Goal: Task Accomplishment & Management: Manage account settings

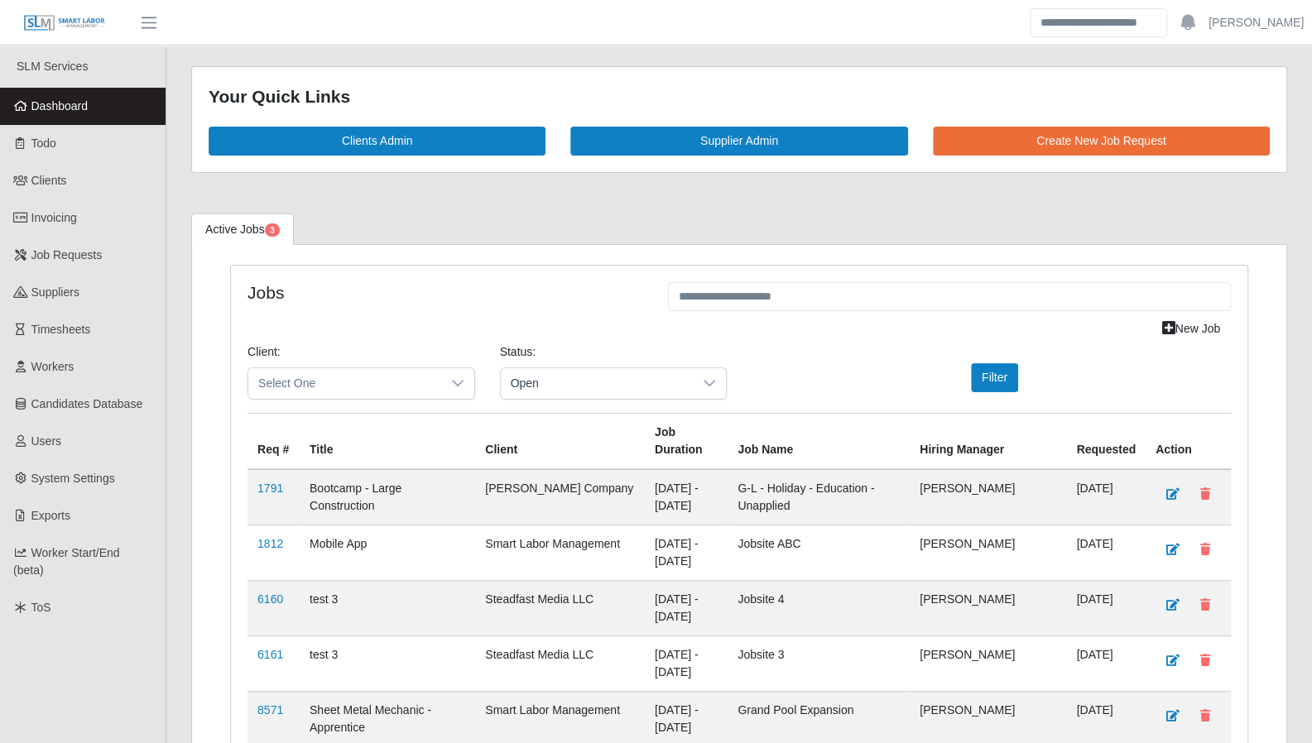
click at [53, 152] on link "Todo" at bounding box center [83, 143] width 166 height 37
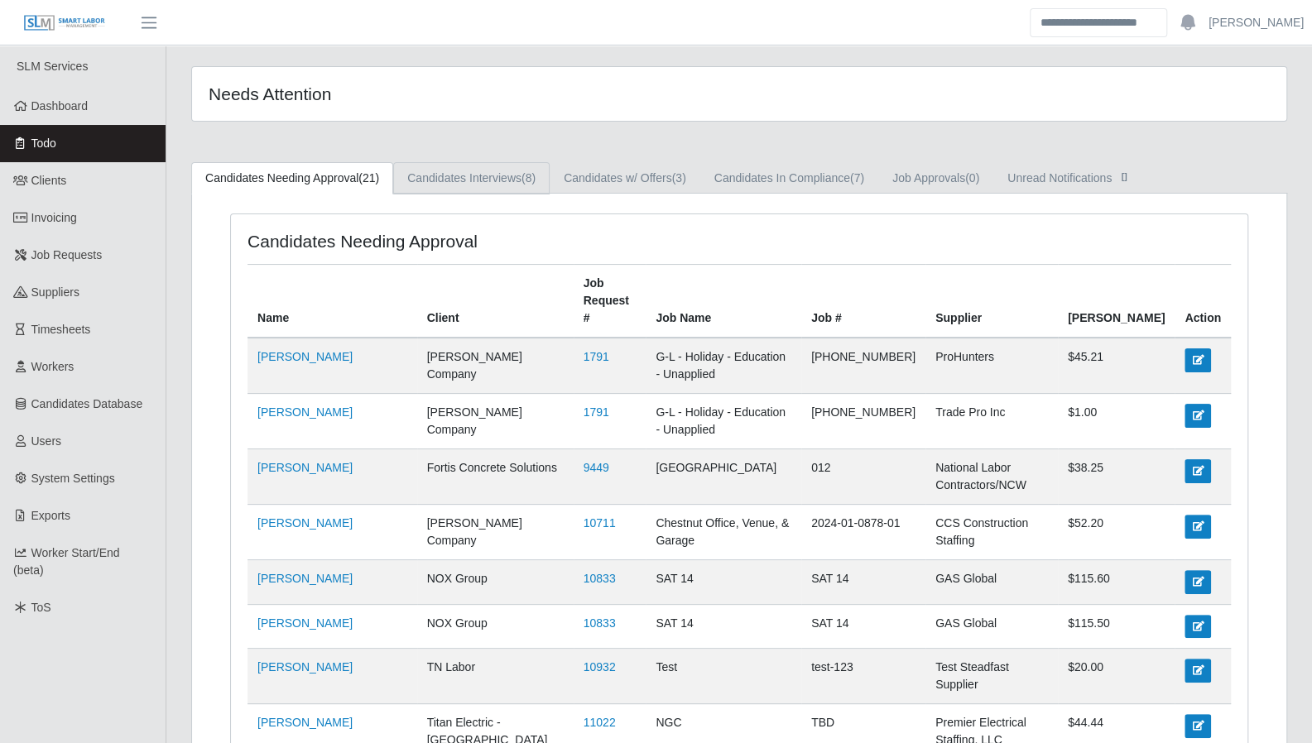
click at [499, 183] on link "Candidates Interviews (8)" at bounding box center [471, 178] width 156 height 32
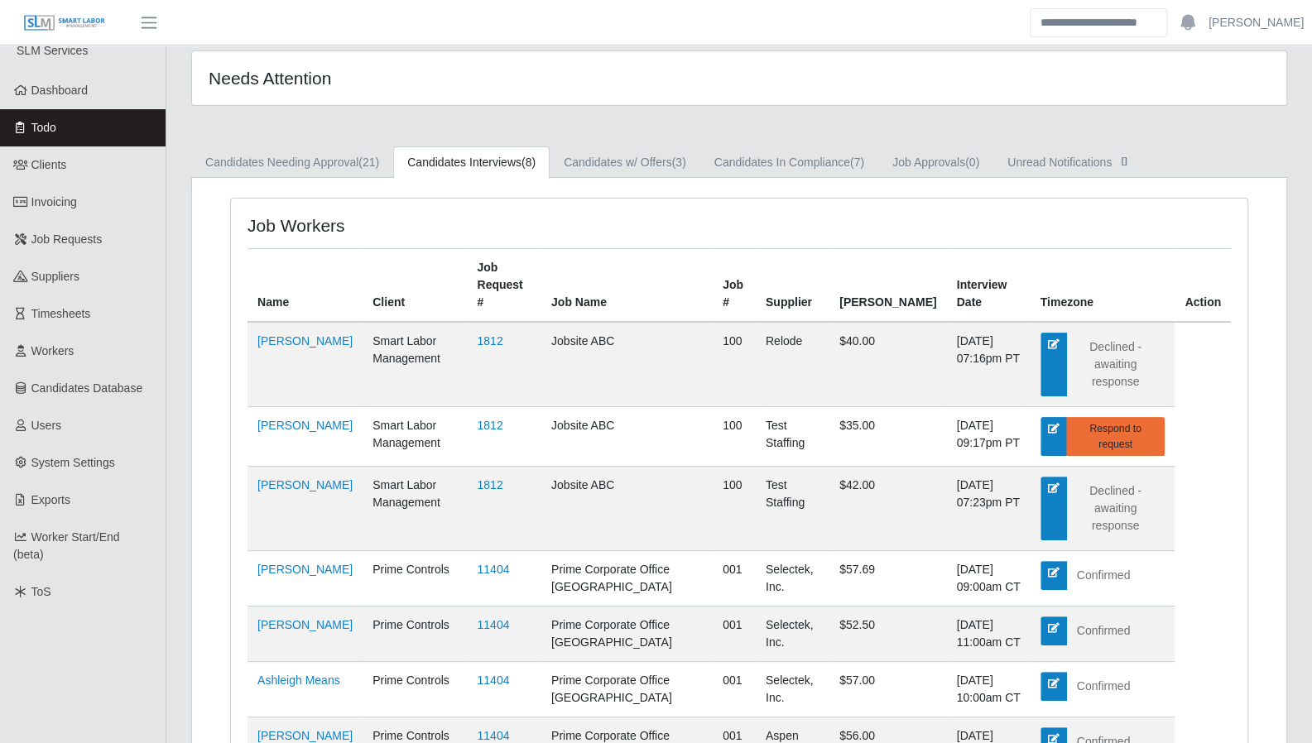
scroll to position [13, 0]
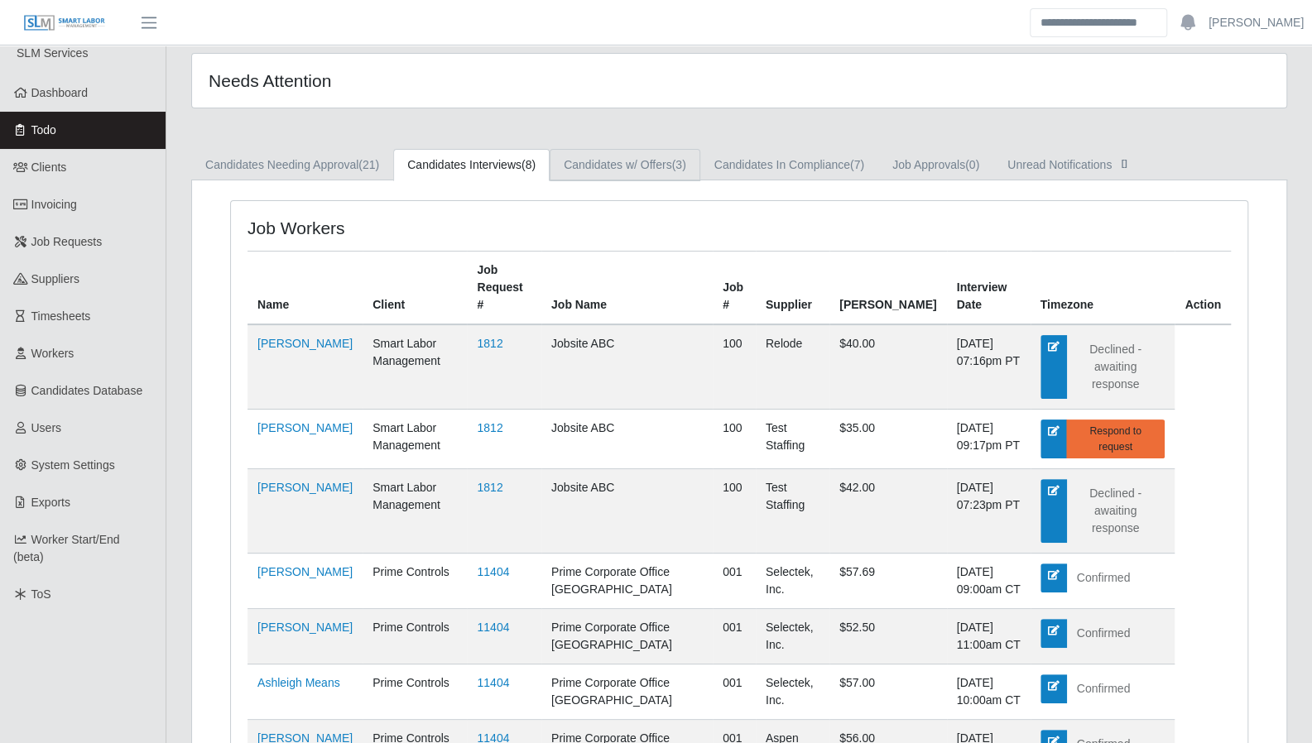
click at [616, 157] on link "Candidates w/ Offers (3)" at bounding box center [625, 165] width 151 height 32
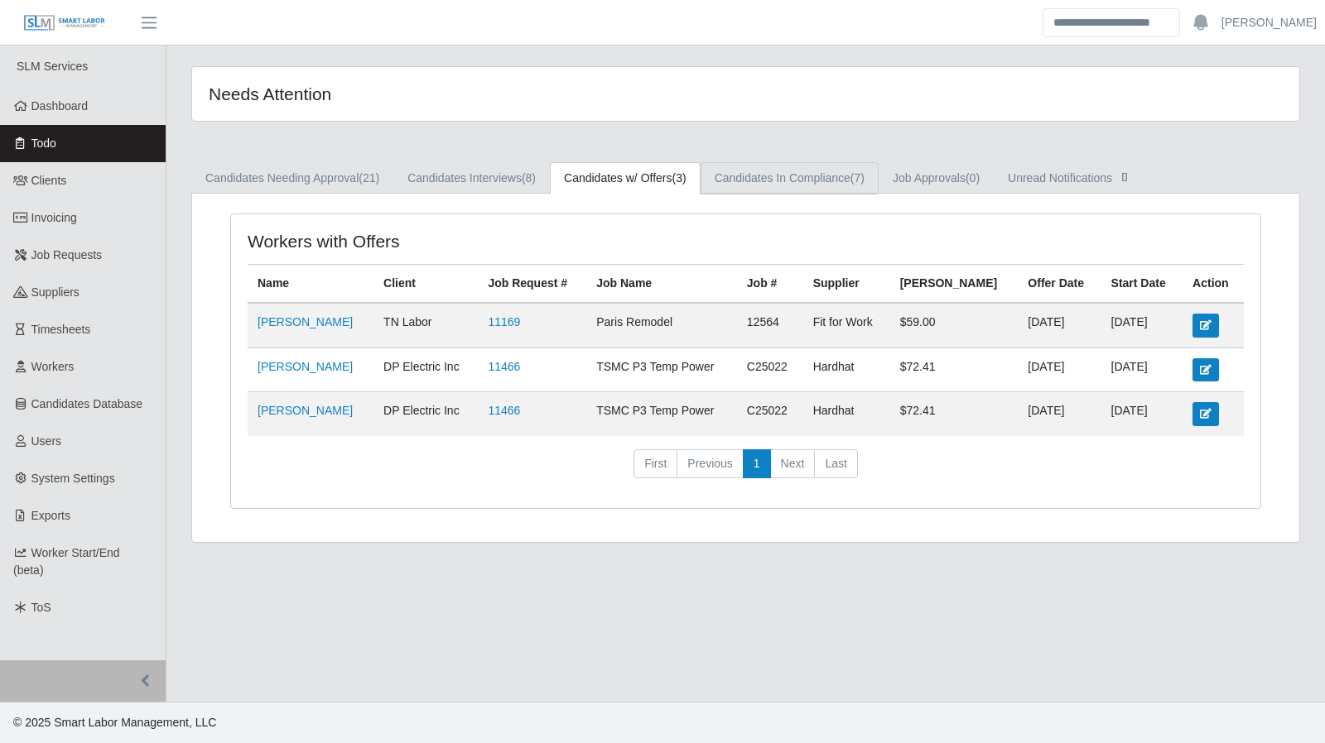
click at [772, 178] on link "Candidates In Compliance (7)" at bounding box center [789, 178] width 178 height 32
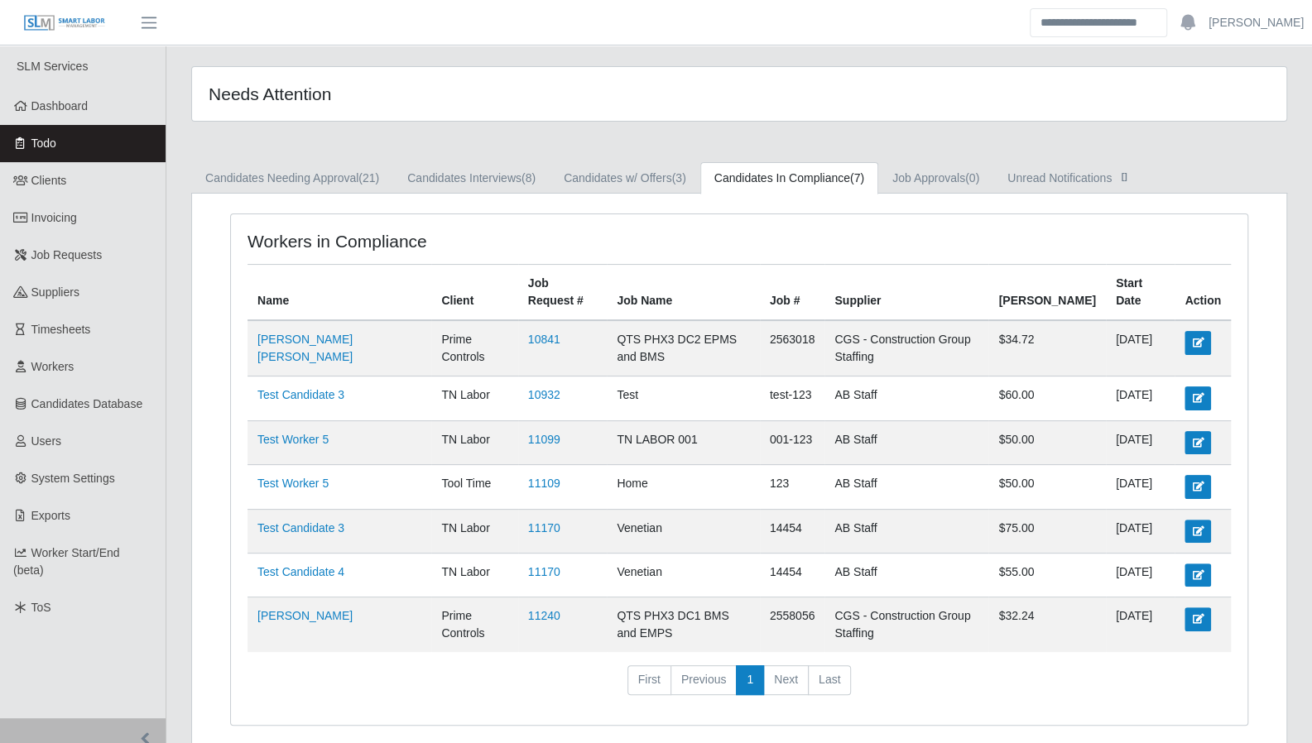
click at [55, 120] on link "Dashboard" at bounding box center [83, 106] width 166 height 37
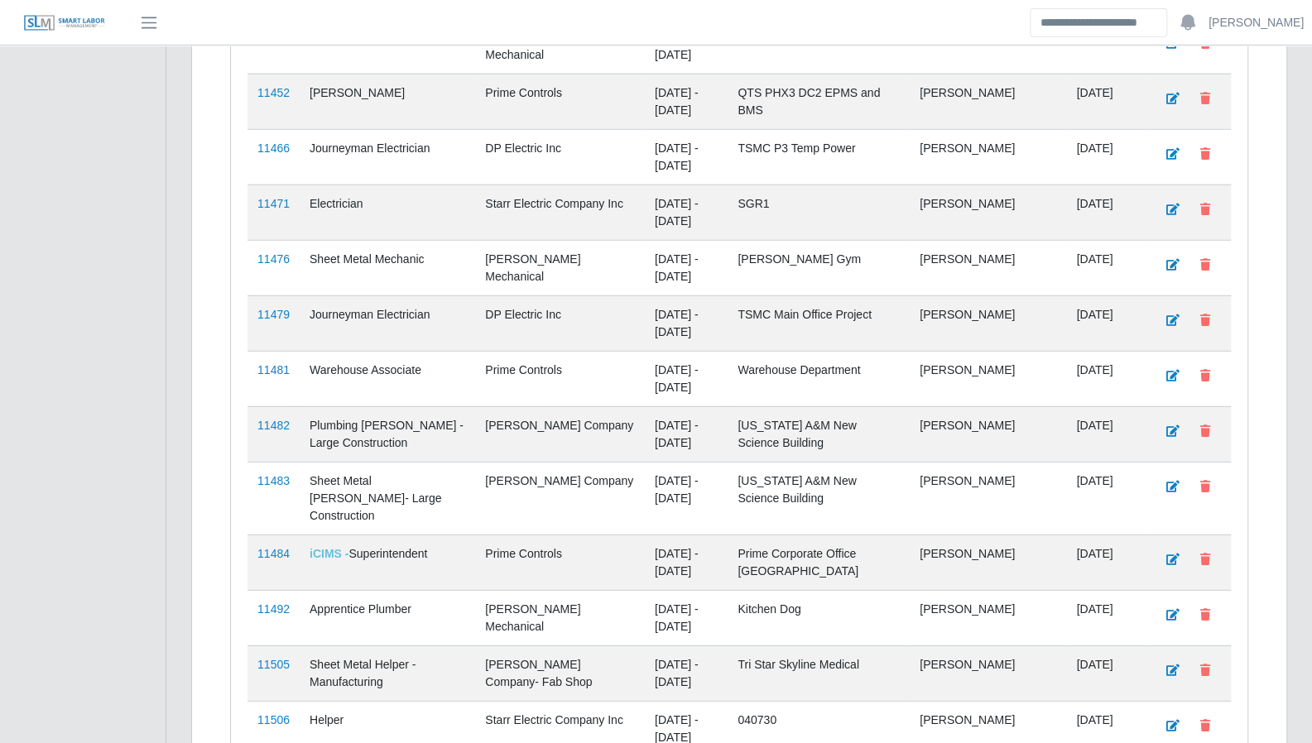
scroll to position [2832, 0]
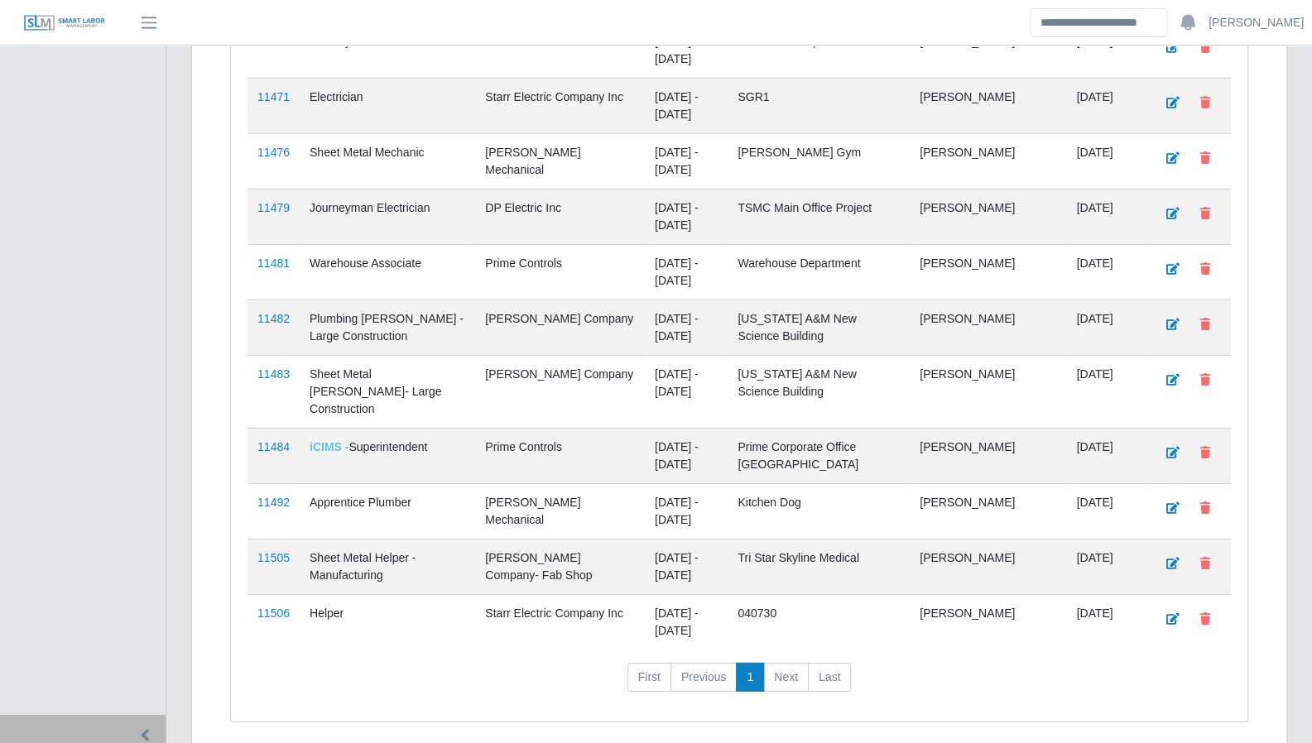
click at [262, 607] on link "11506" at bounding box center [273, 613] width 32 height 13
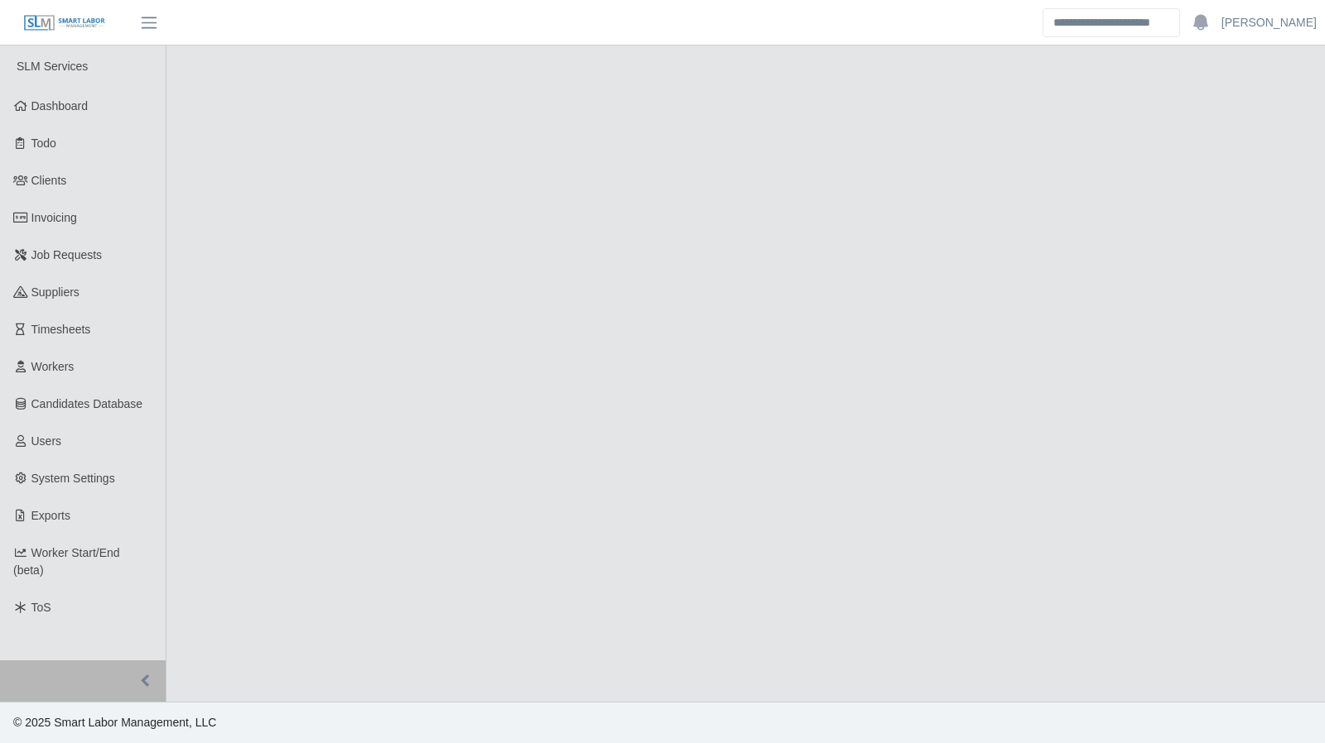
select select "****"
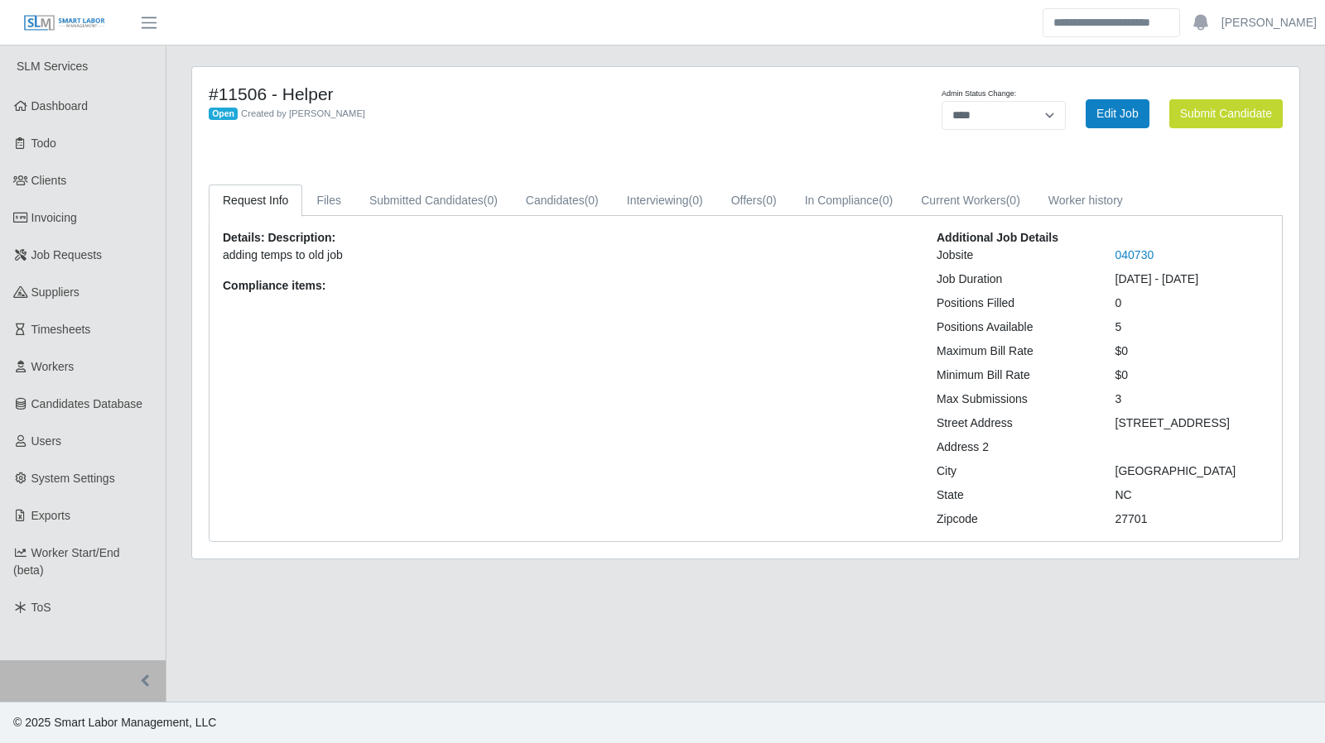
click at [1126, 250] on link "040730" at bounding box center [1134, 254] width 39 height 13
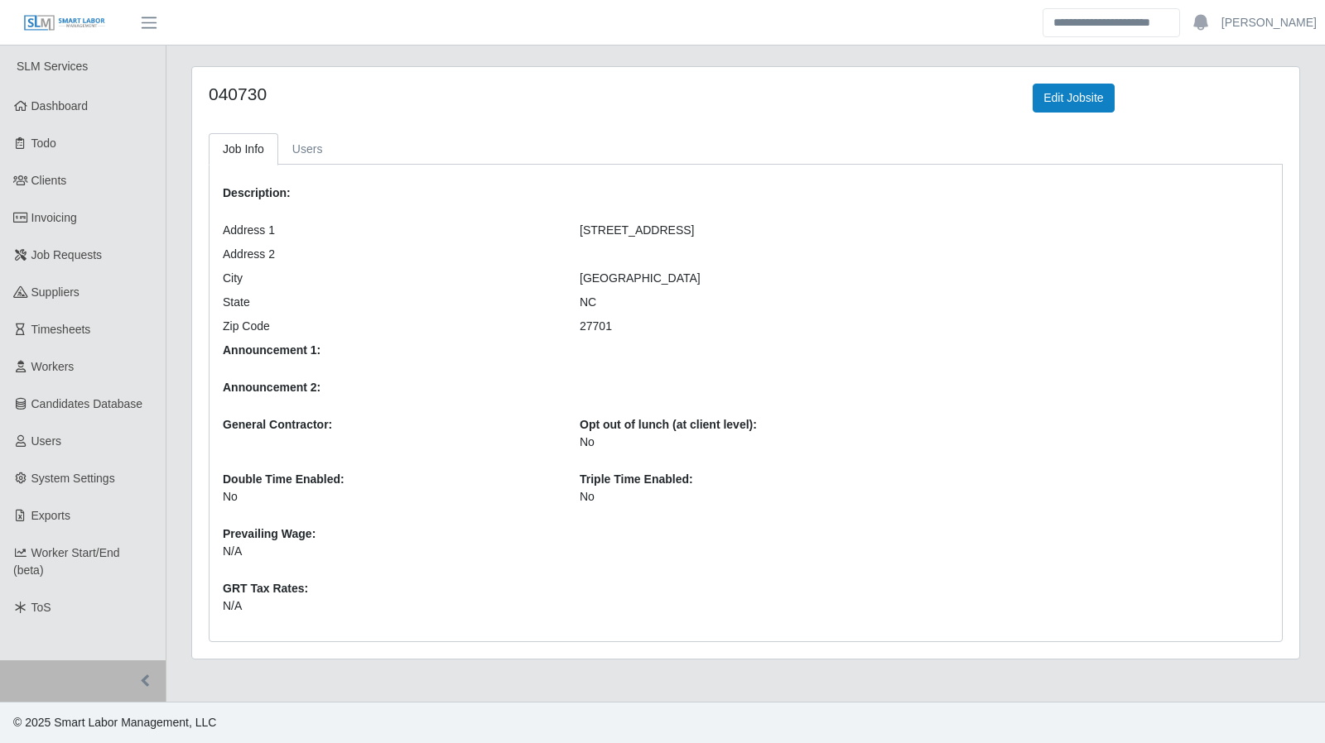
click at [94, 102] on link "Dashboard" at bounding box center [83, 106] width 166 height 37
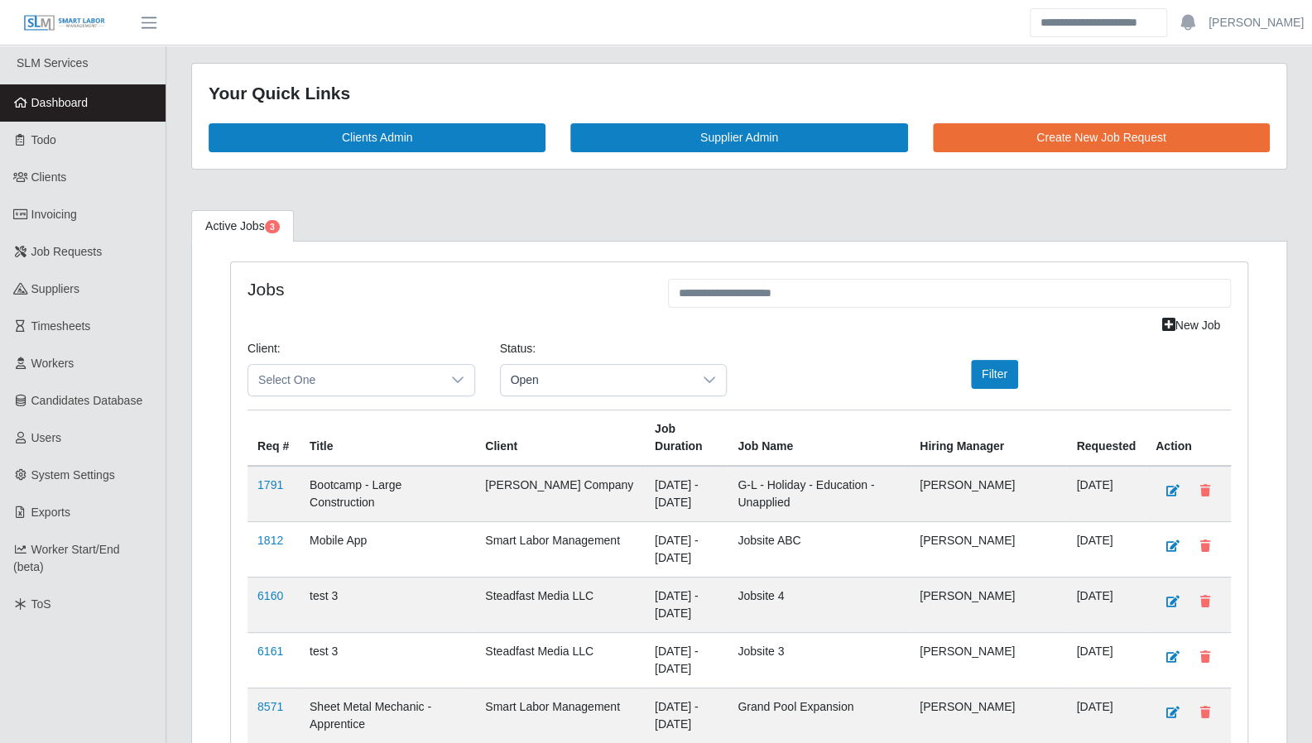
scroll to position [5, 0]
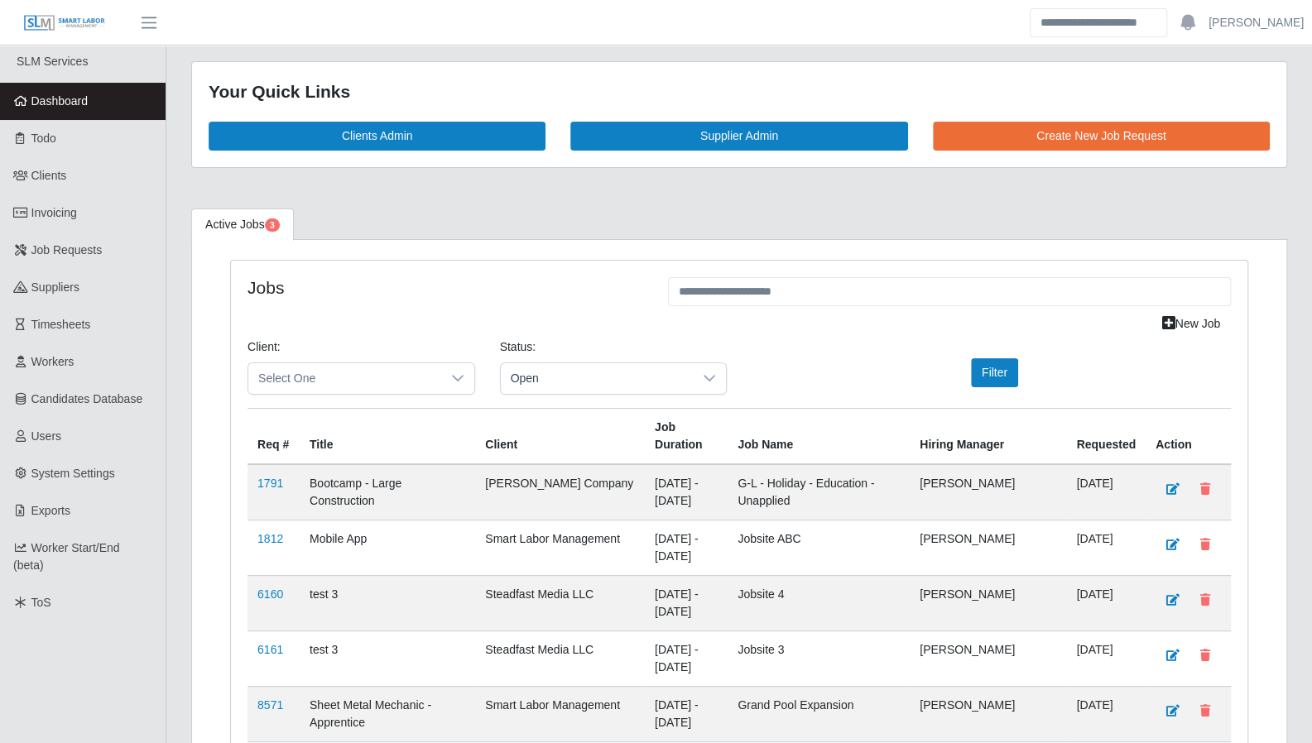
click at [46, 304] on link "Suppliers" at bounding box center [83, 287] width 166 height 37
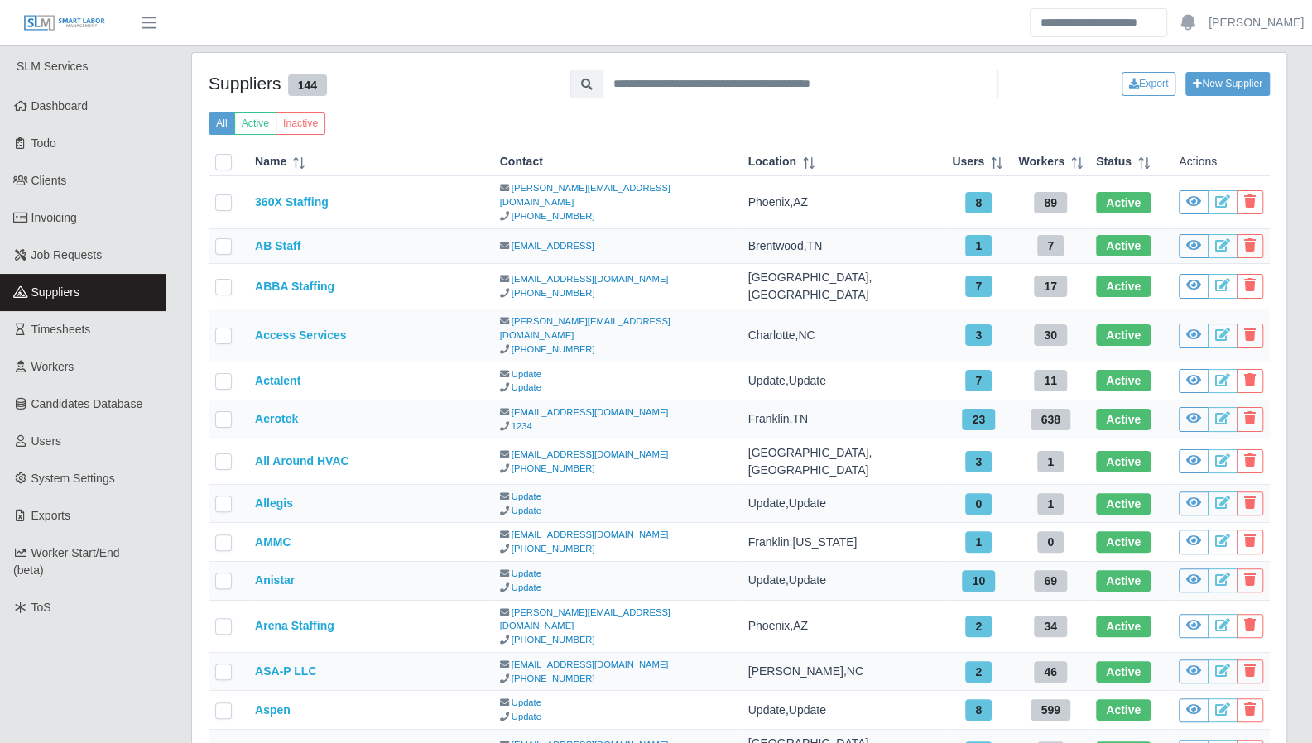
click at [96, 551] on span "Worker Start/End (beta)" at bounding box center [66, 561] width 107 height 31
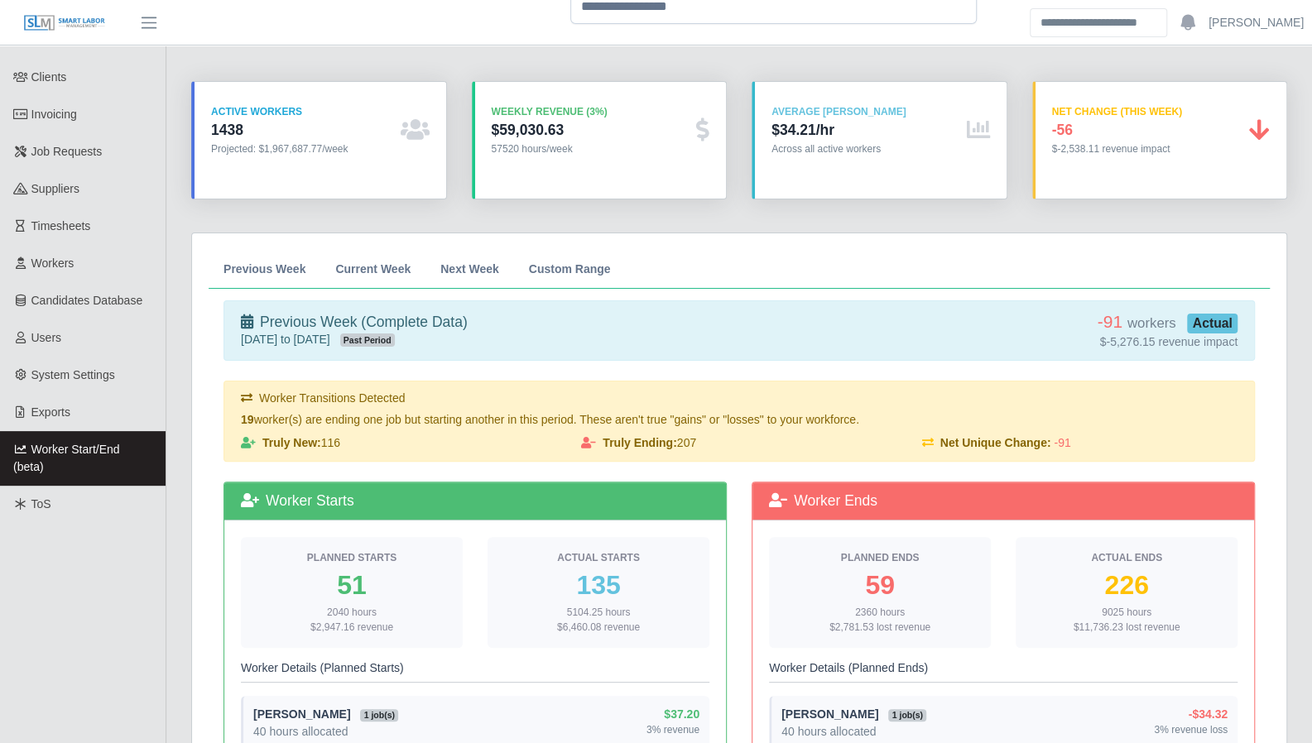
scroll to position [55, 0]
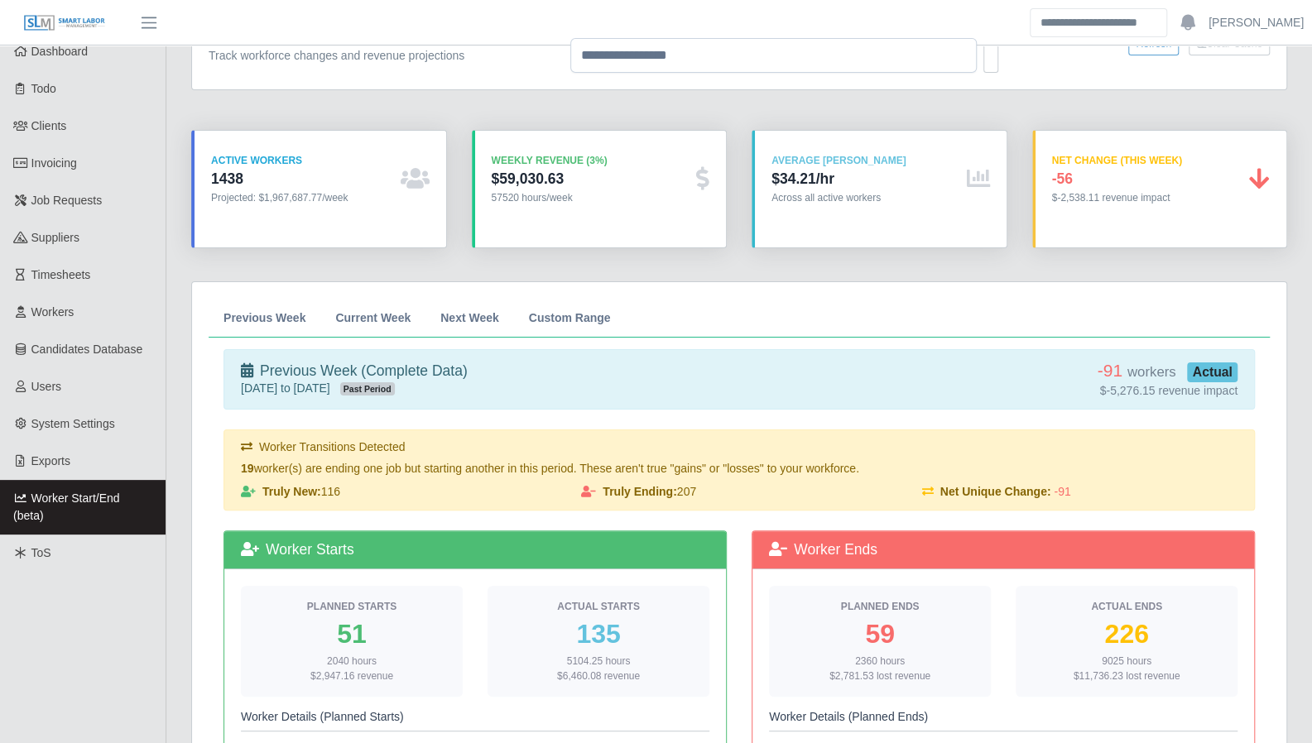
click at [89, 454] on link "Exports" at bounding box center [83, 461] width 166 height 37
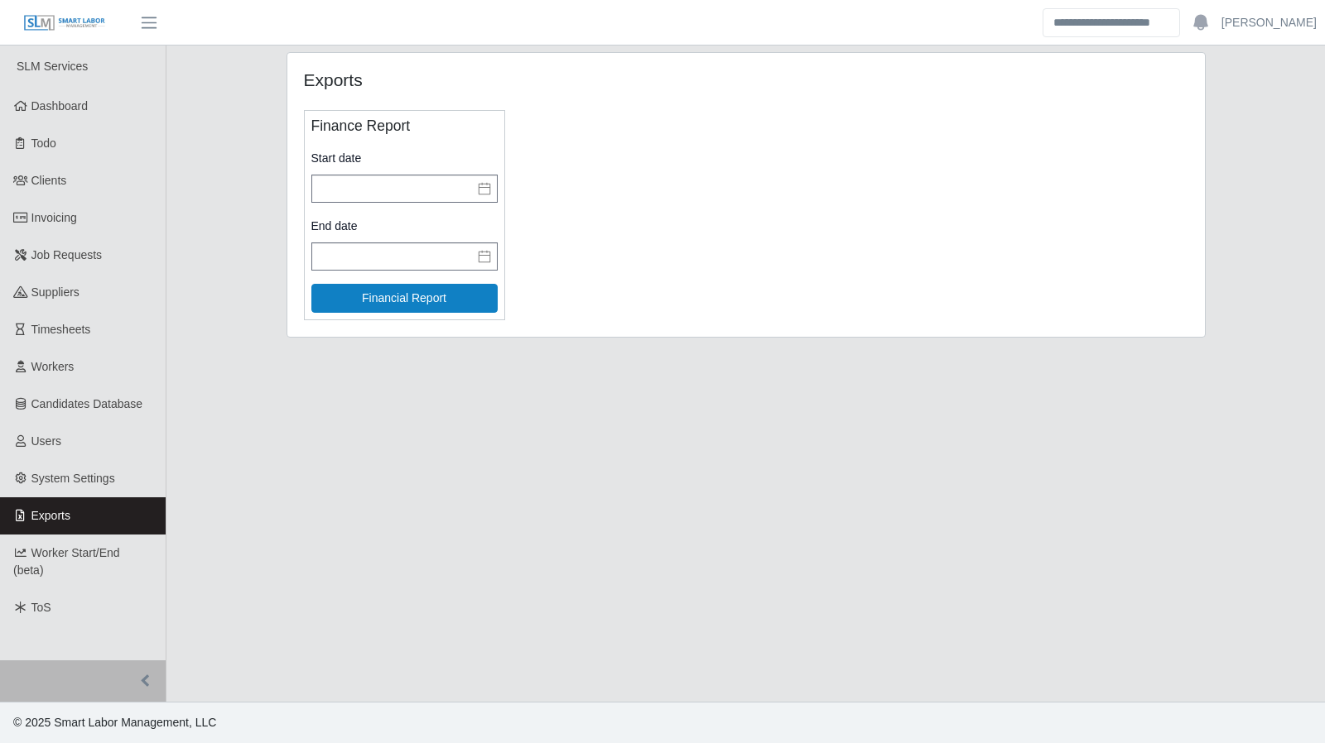
click at [99, 473] on span "System Settings" at bounding box center [73, 478] width 84 height 13
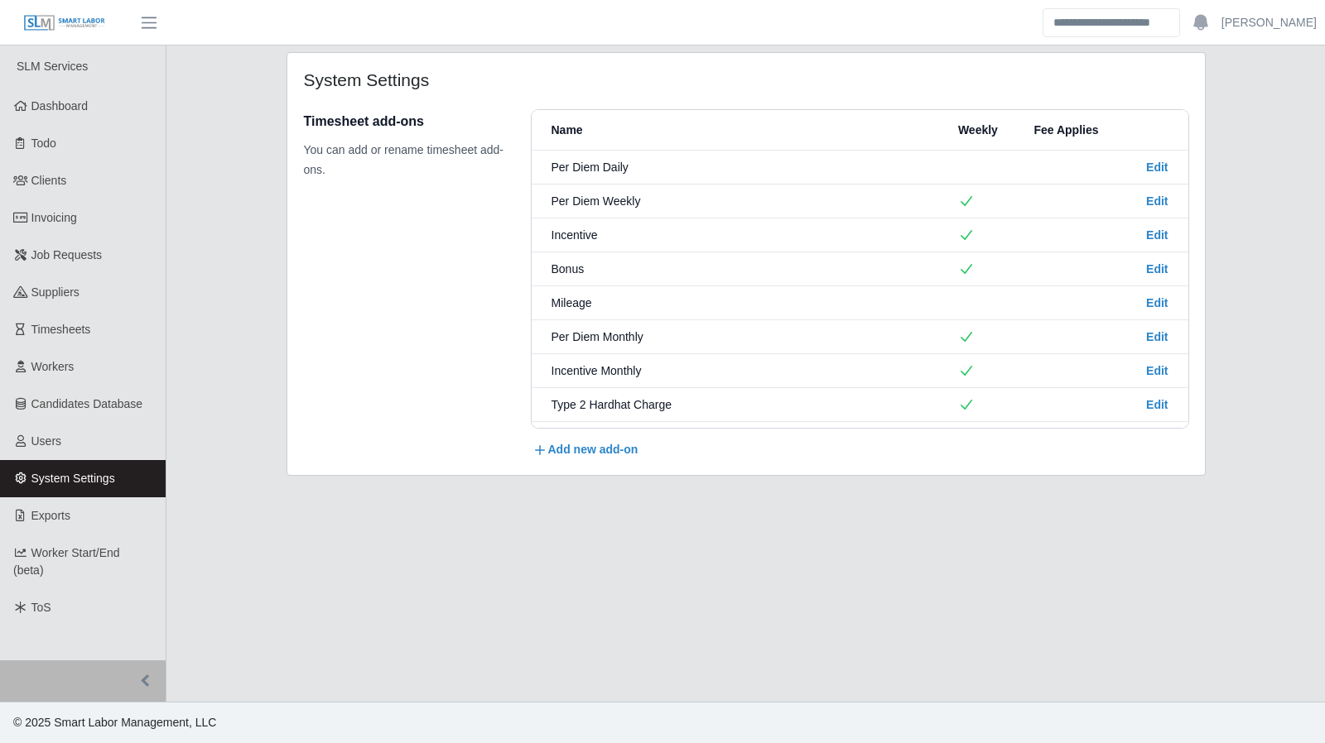
click at [97, 292] on link "Suppliers" at bounding box center [83, 292] width 166 height 37
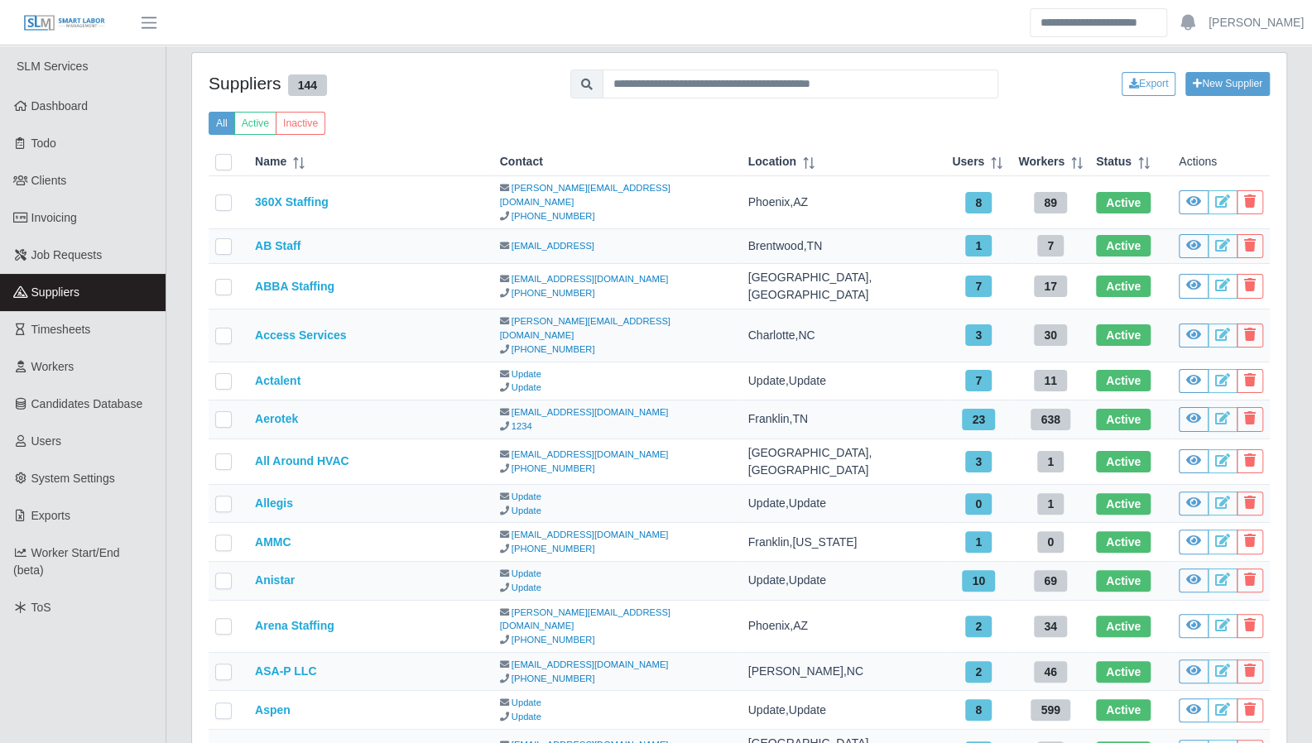
click at [65, 113] on span "Dashboard" at bounding box center [59, 105] width 57 height 13
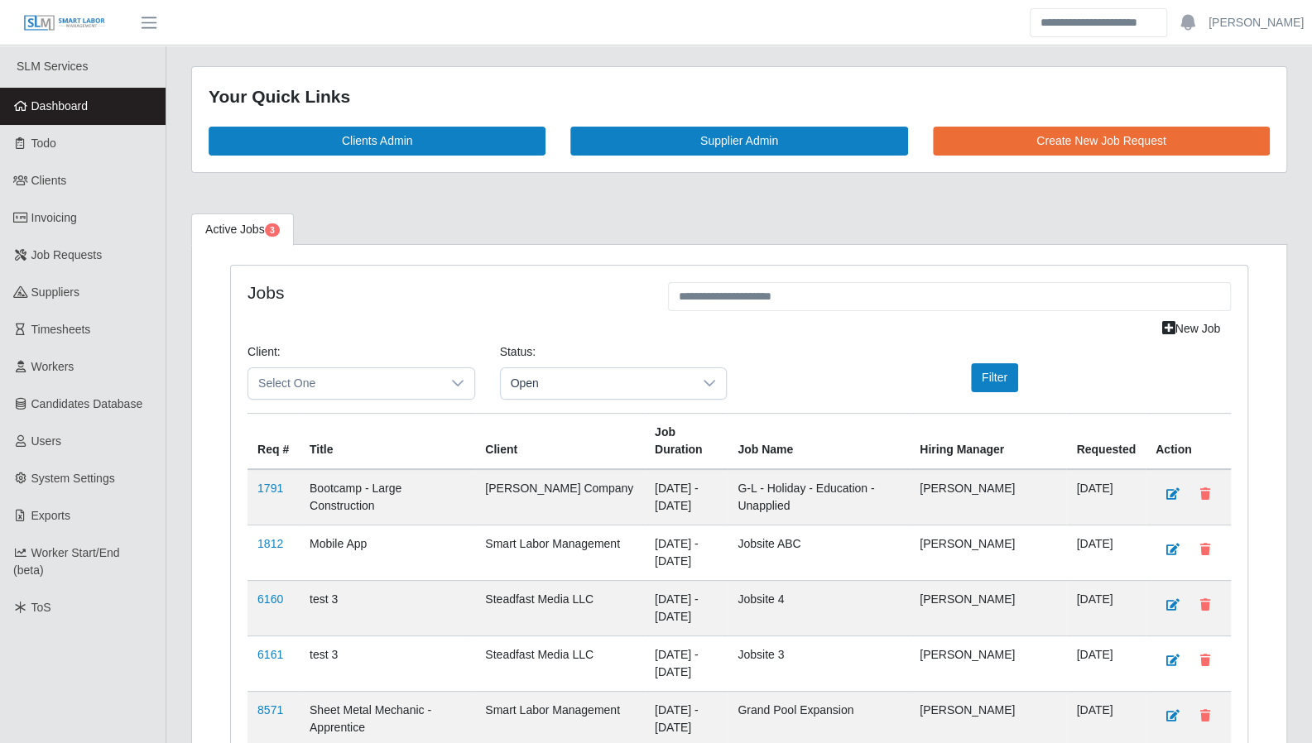
click at [89, 105] on link "Dashboard" at bounding box center [83, 106] width 166 height 37
drag, startPoint x: 75, startPoint y: 137, endPoint x: 35, endPoint y: 129, distance: 40.4
click at [75, 137] on link "Todo" at bounding box center [83, 143] width 166 height 37
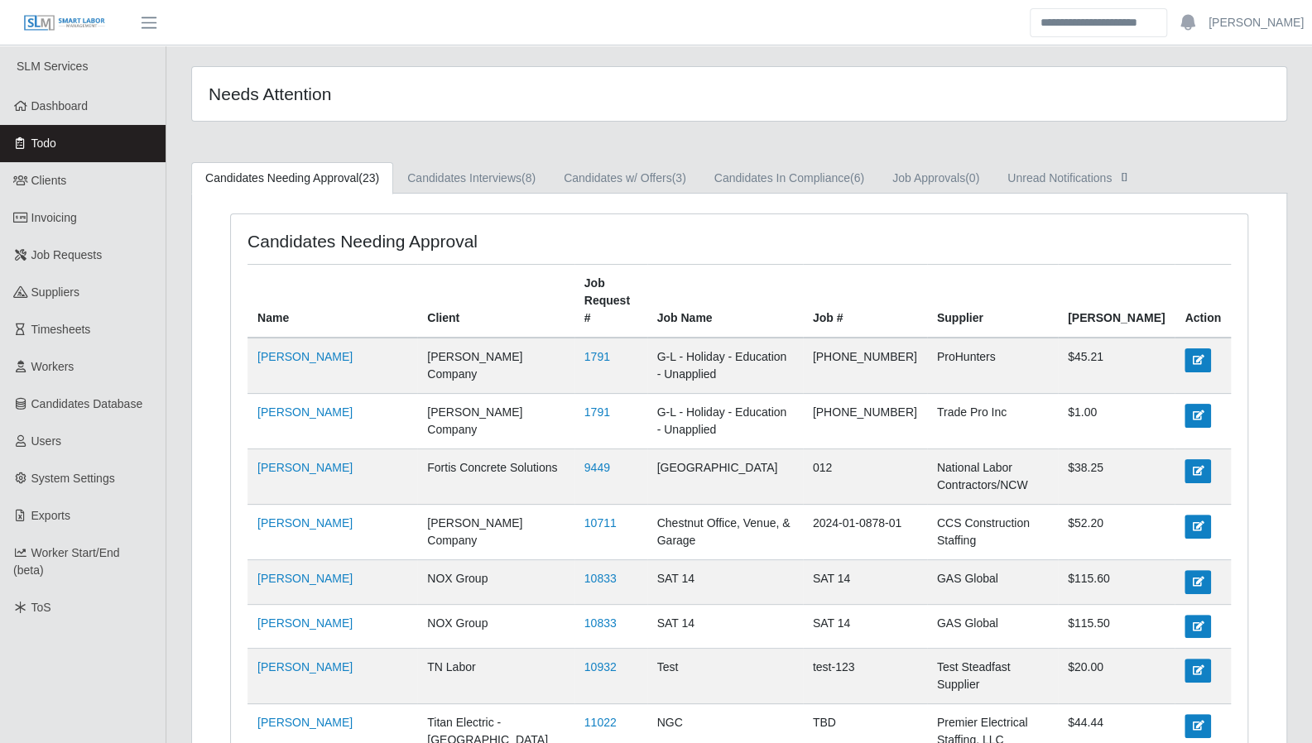
click at [36, 103] on span "Dashboard" at bounding box center [59, 105] width 57 height 13
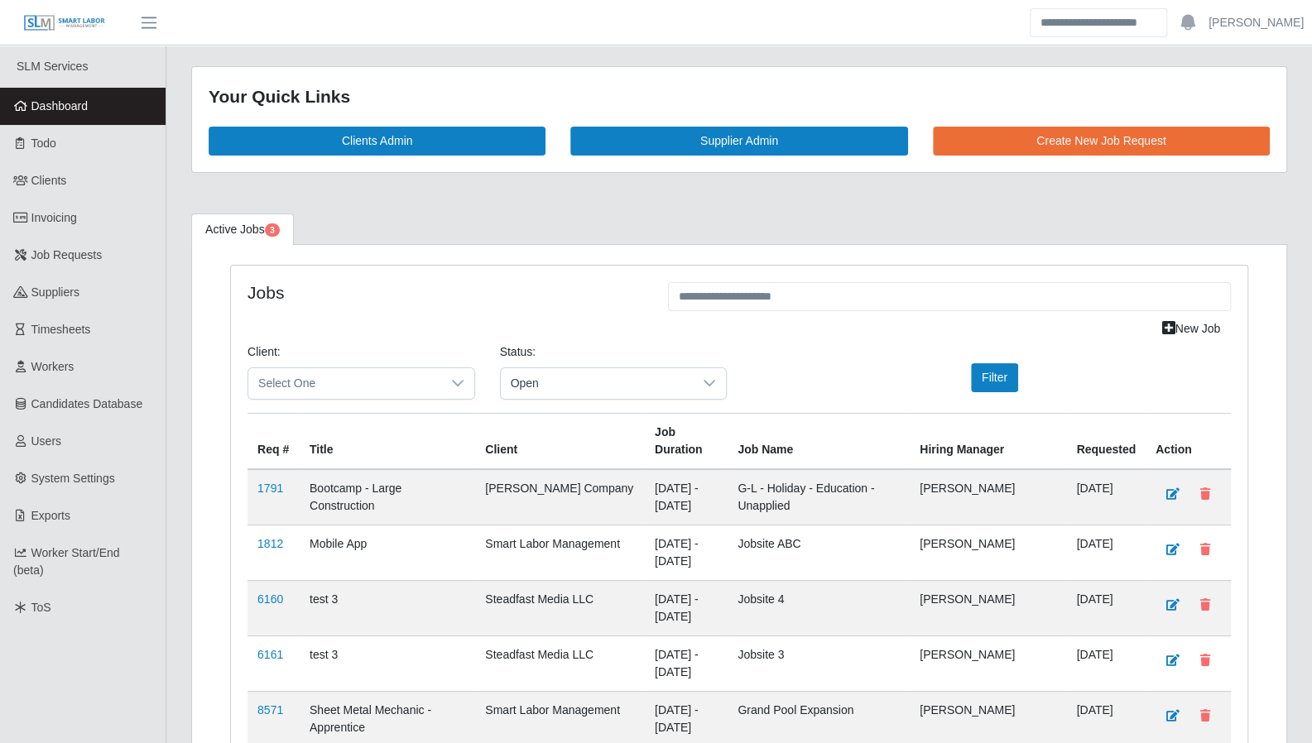
click at [78, 147] on link "Todo" at bounding box center [83, 143] width 166 height 37
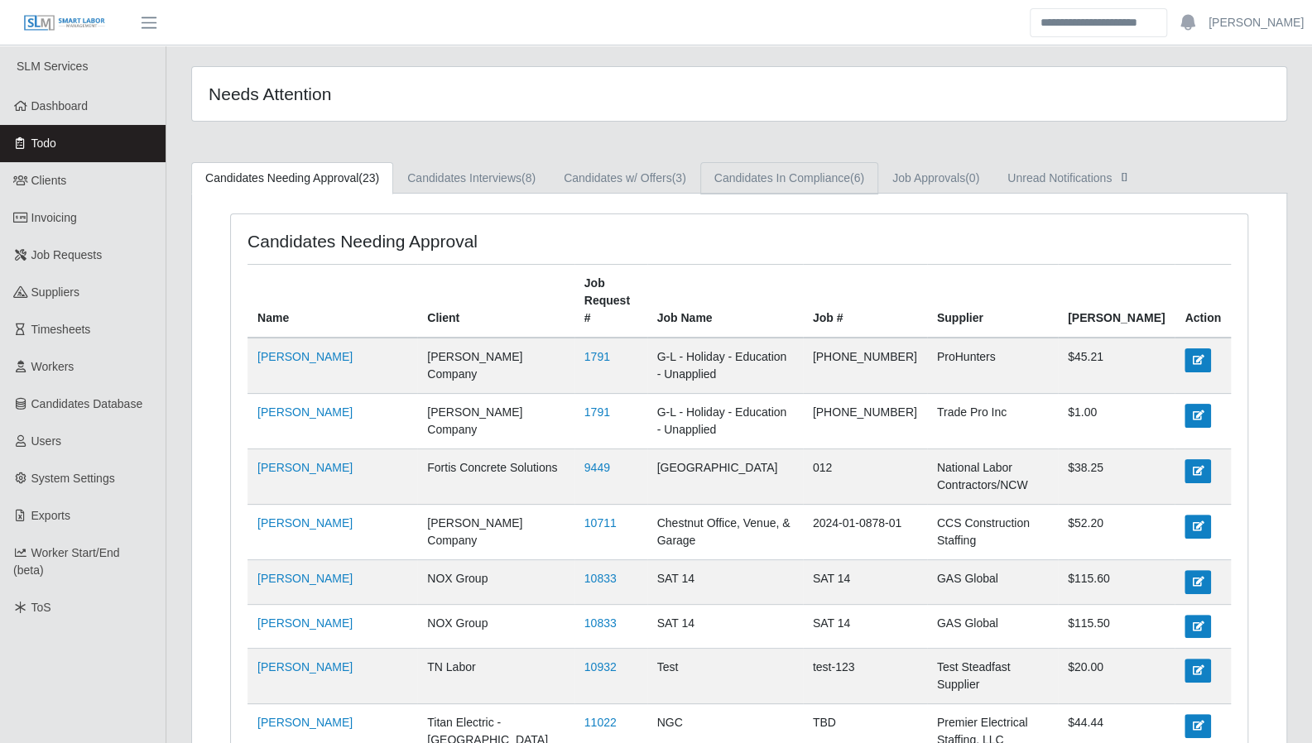
click at [734, 182] on link "Candidates In Compliance (6)" at bounding box center [789, 178] width 178 height 32
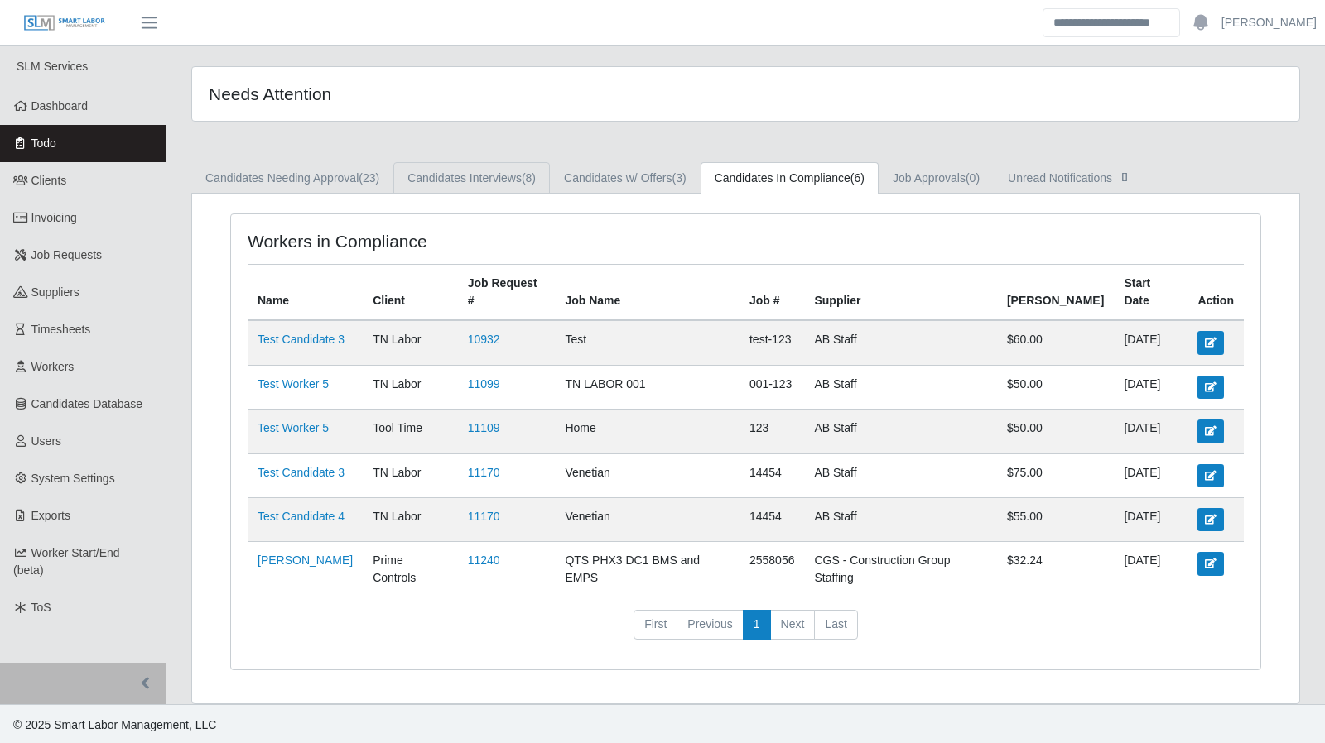
click at [462, 166] on link "Candidates Interviews (8)" at bounding box center [471, 178] width 156 height 32
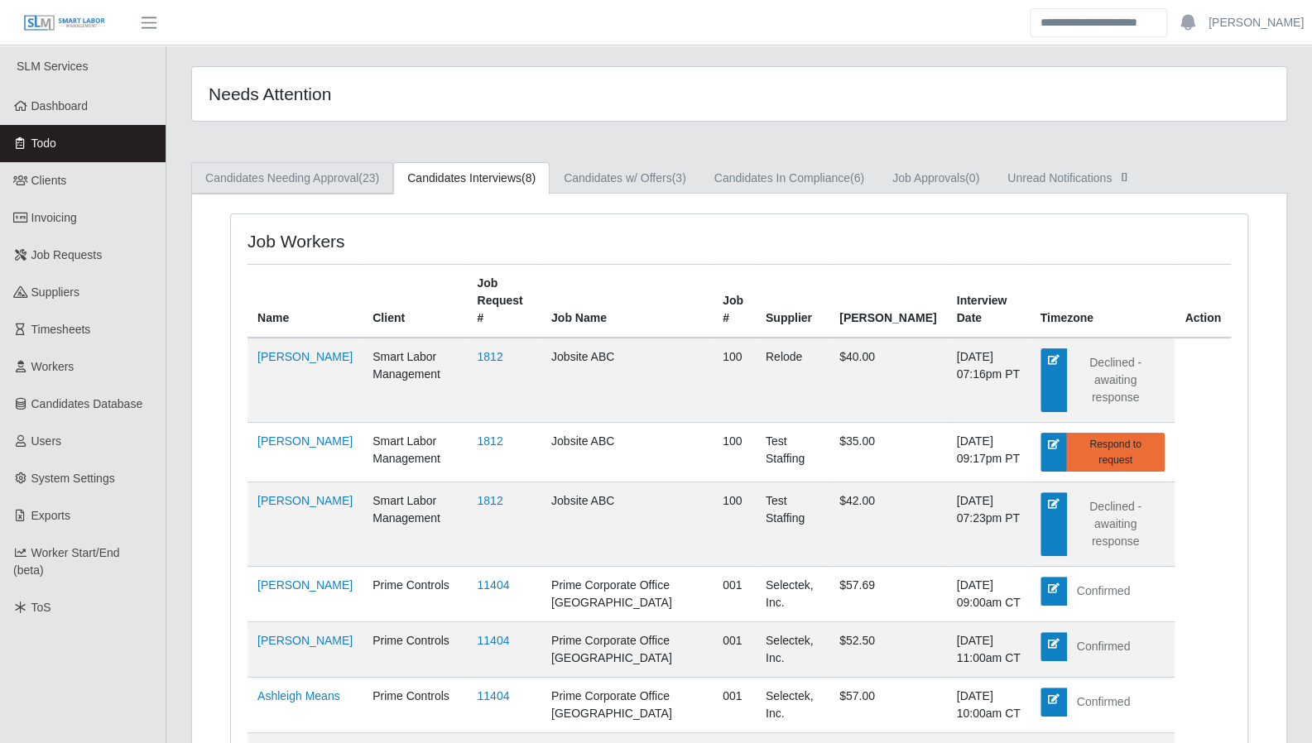
drag, startPoint x: 253, startPoint y: 171, endPoint x: 295, endPoint y: 201, distance: 51.7
click at [253, 171] on link "Candidates Needing Approval (23)" at bounding box center [292, 178] width 202 height 32
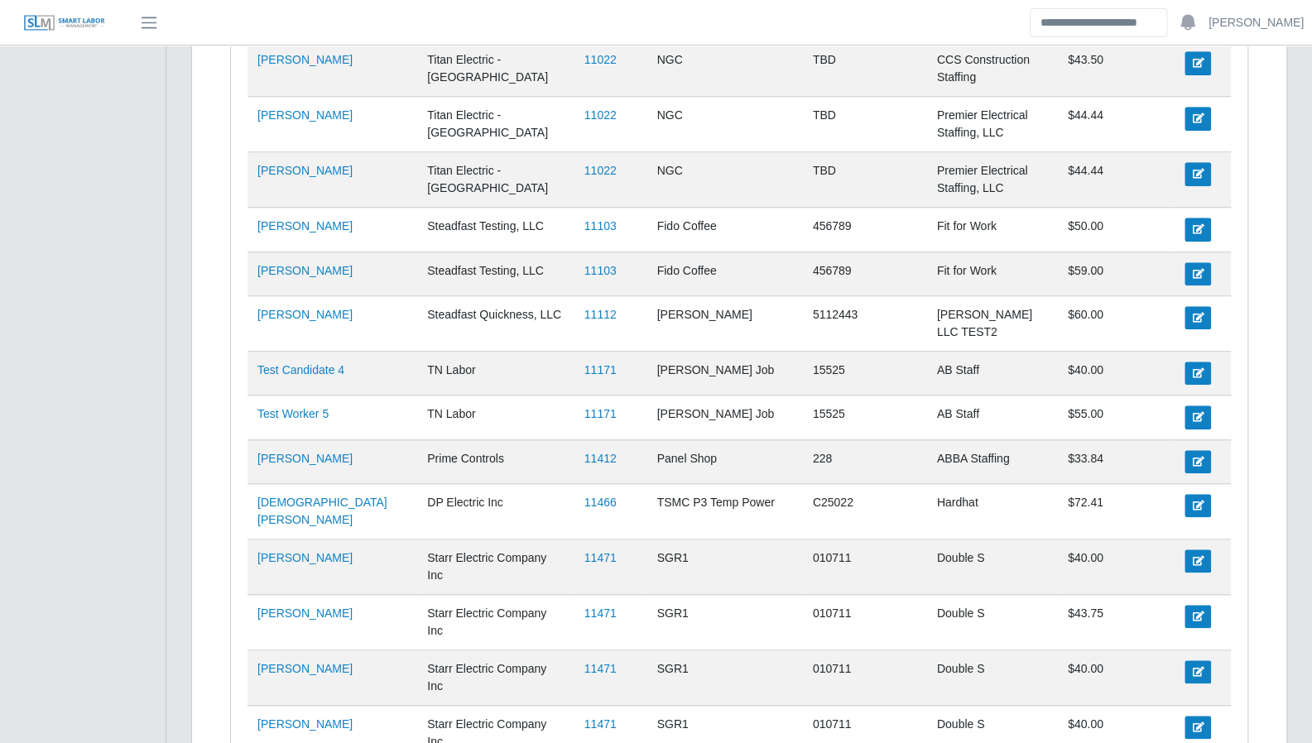
scroll to position [826, 0]
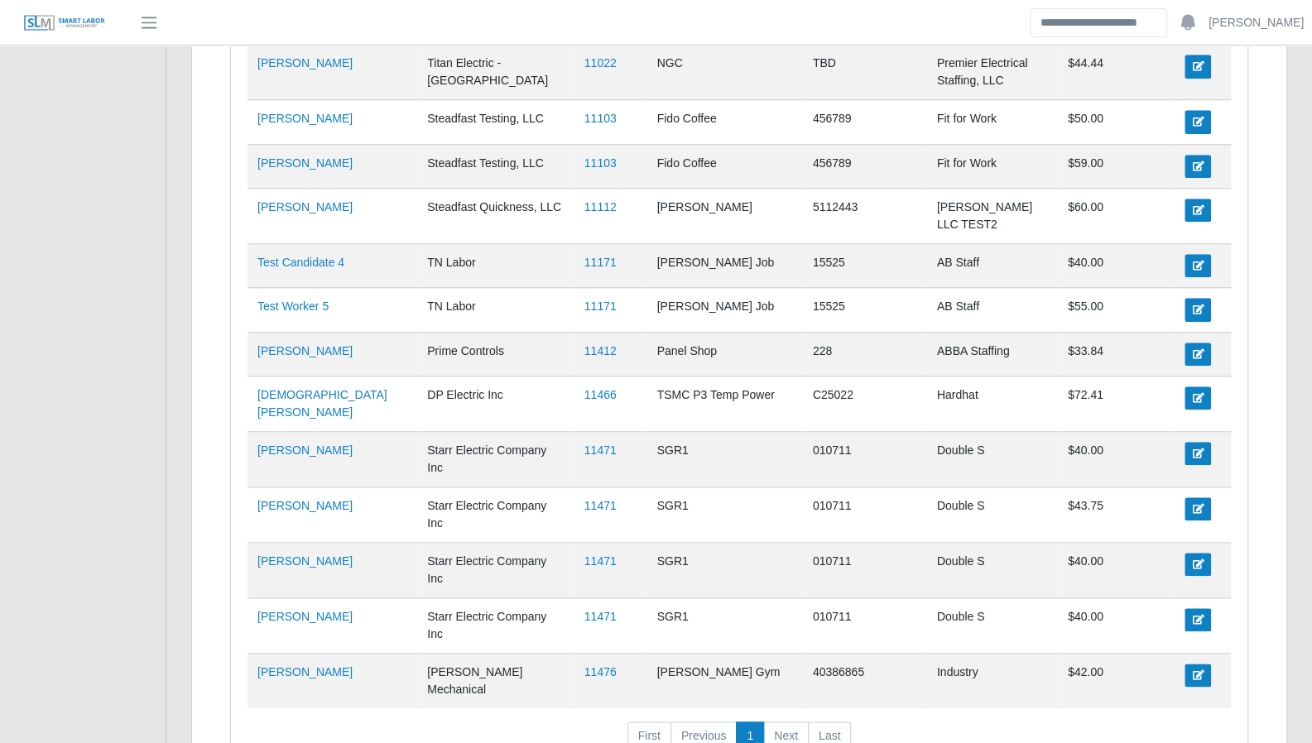
click at [585, 610] on link "11471" at bounding box center [601, 616] width 32 height 13
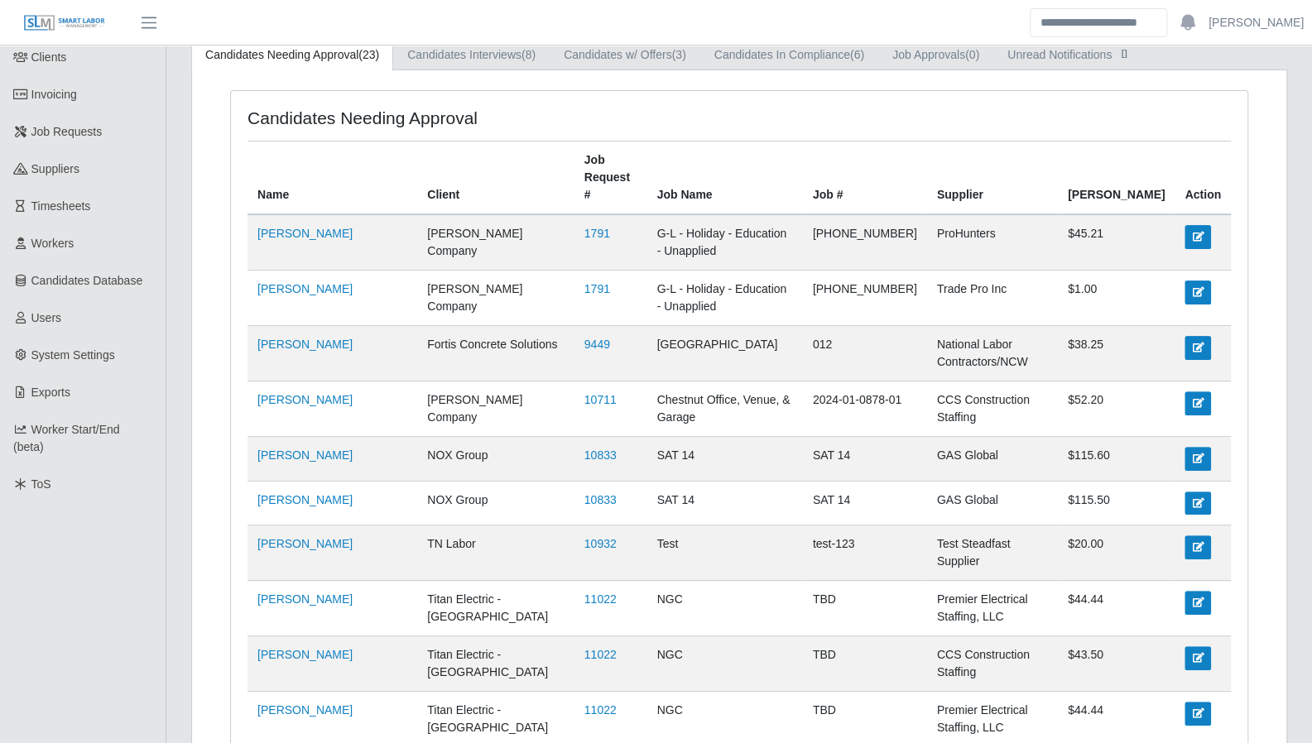
scroll to position [0, 0]
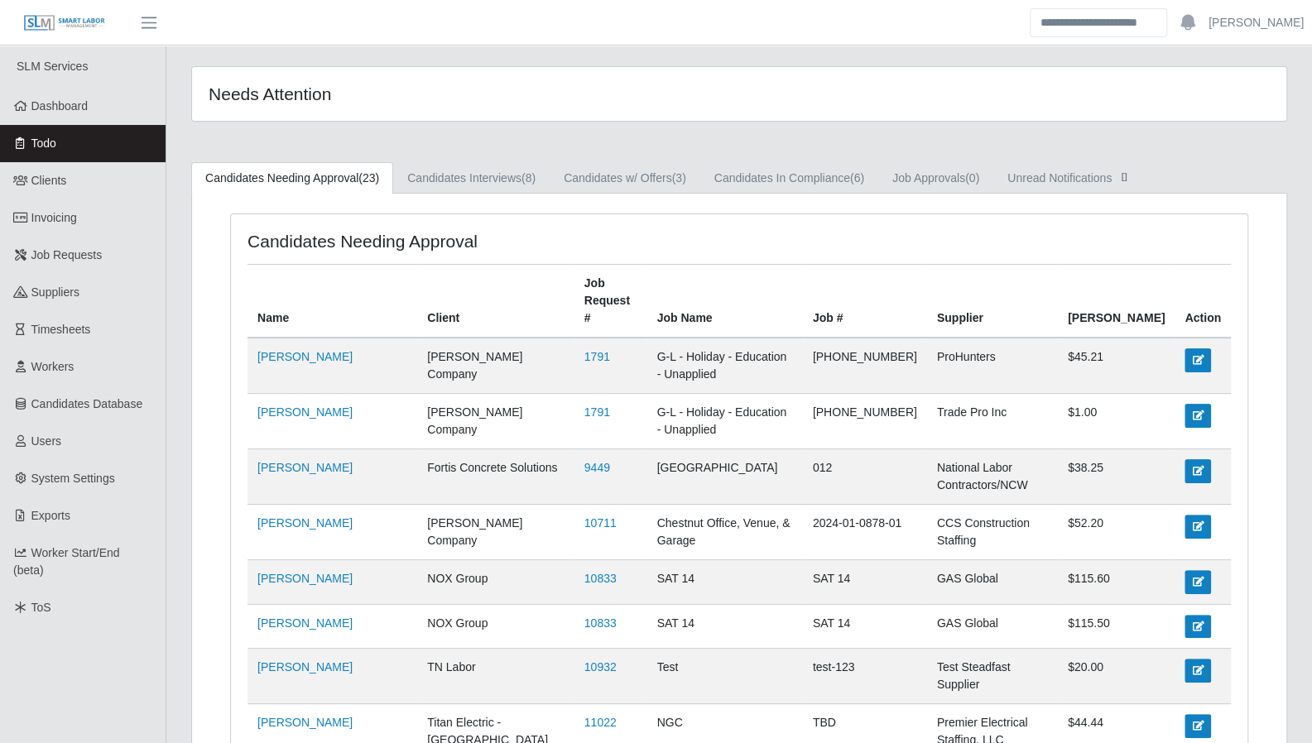
click at [9, 104] on link "Dashboard" at bounding box center [83, 106] width 166 height 37
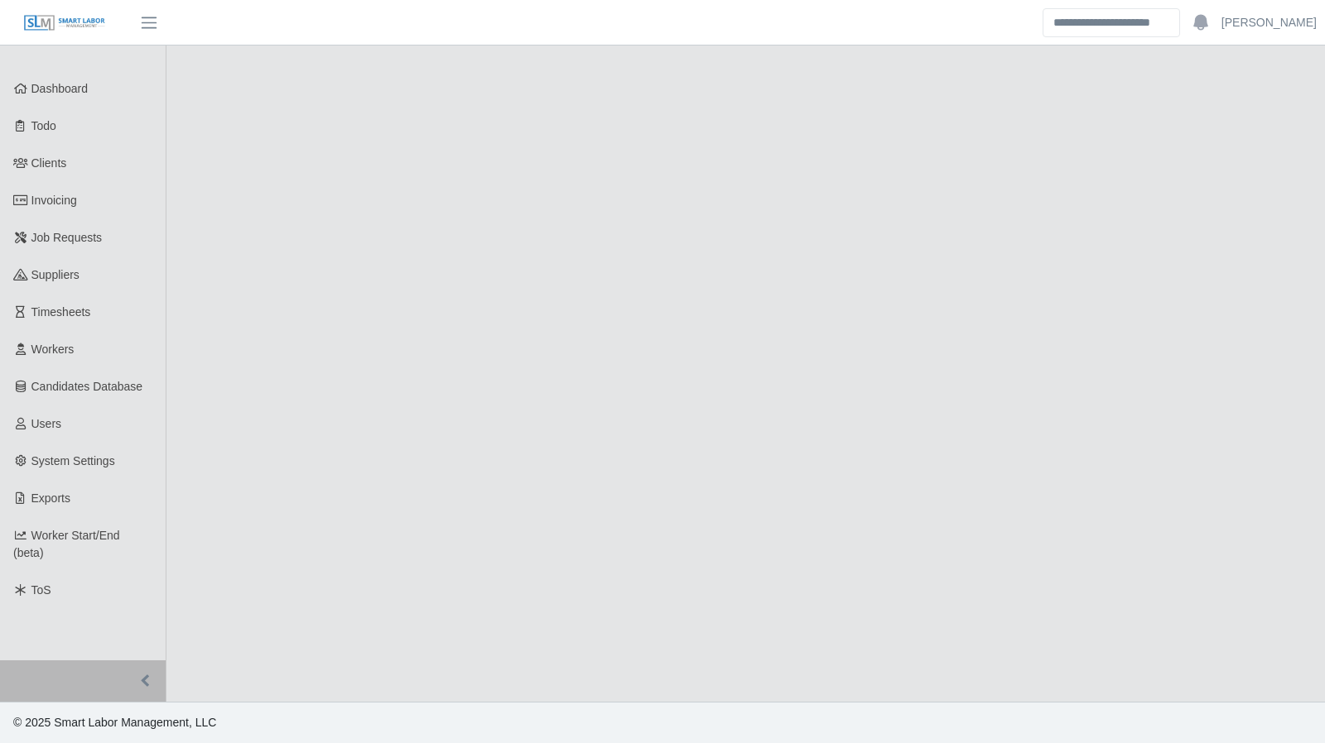
select select "****"
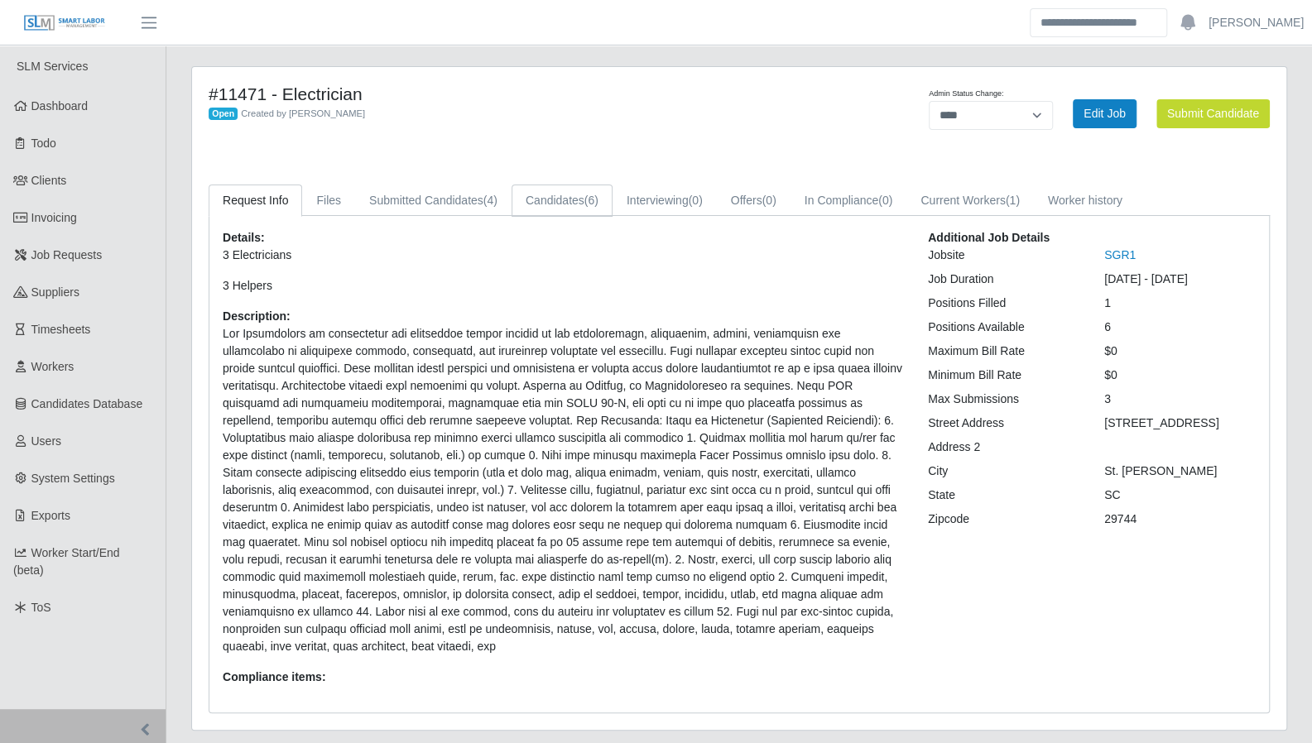
click at [546, 198] on link "Candidates (6)" at bounding box center [562, 201] width 101 height 32
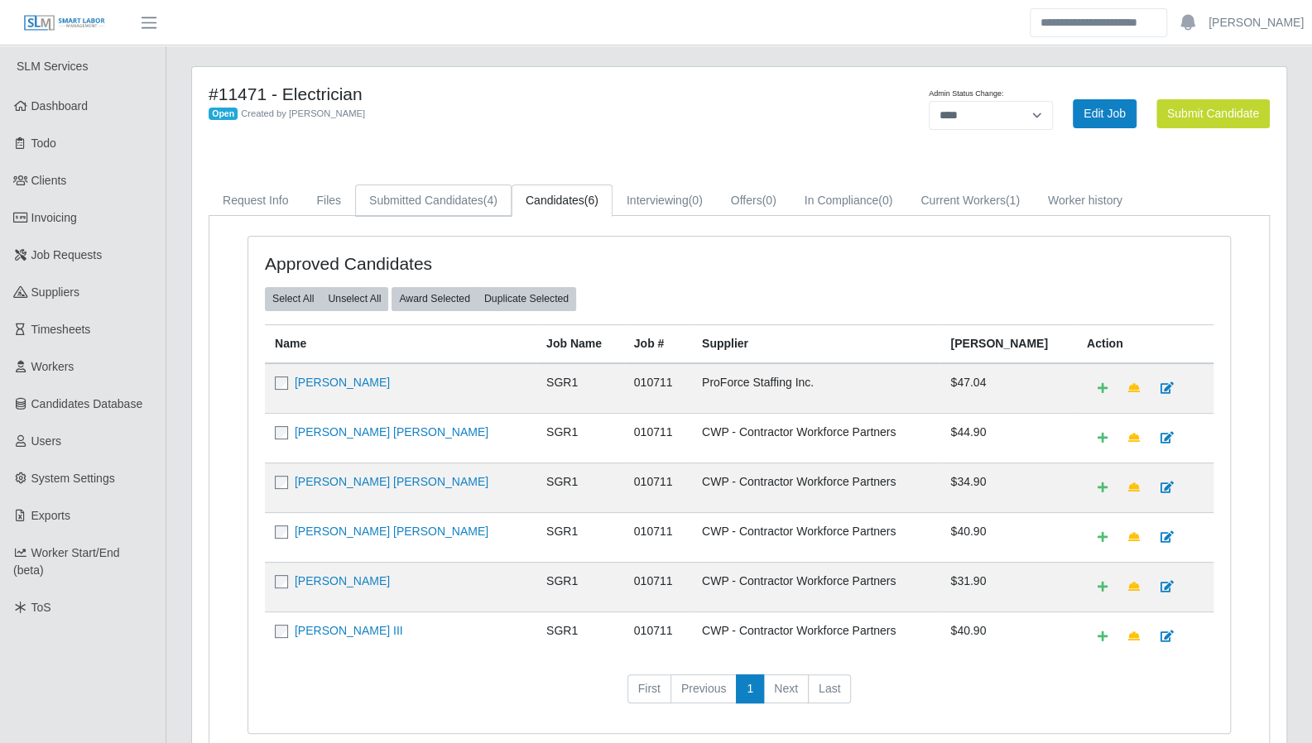
click at [455, 202] on link "Submitted Candidates (4)" at bounding box center [433, 201] width 156 height 32
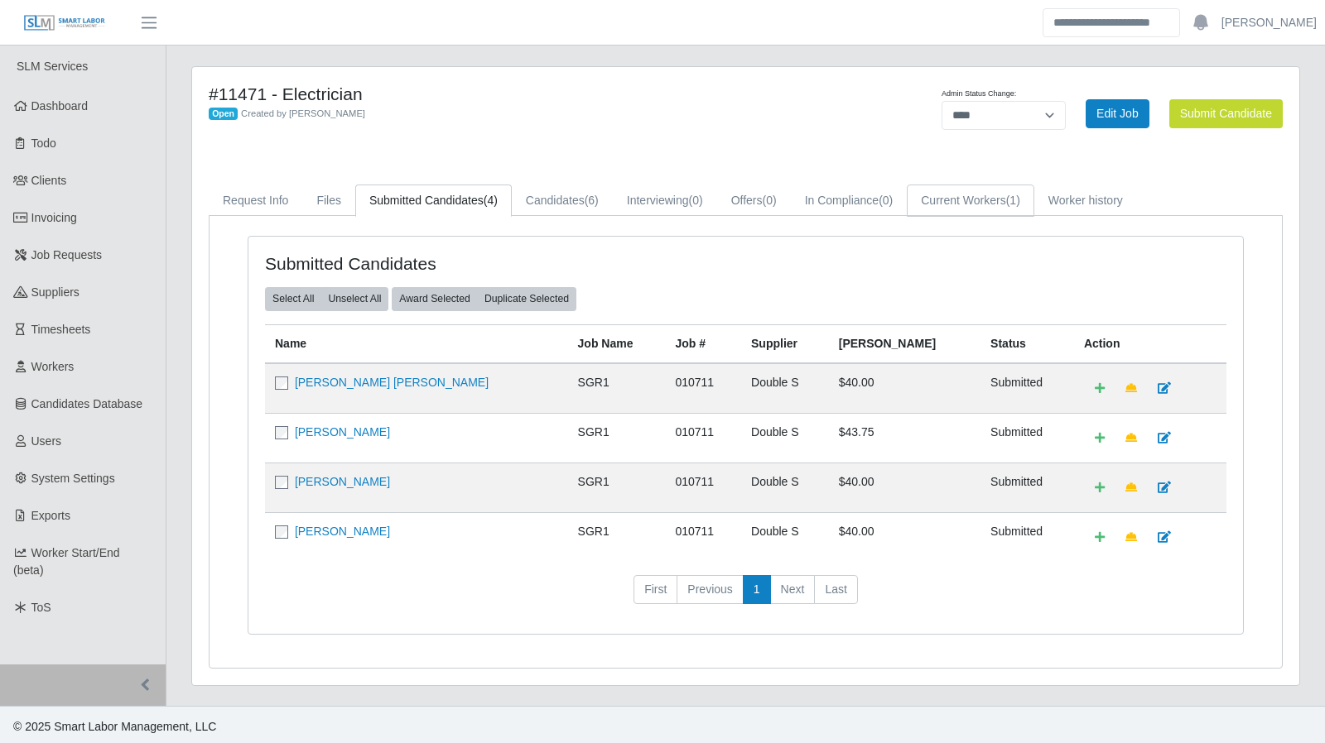
click at [974, 196] on link "Current Workers (1)" at bounding box center [971, 201] width 128 height 32
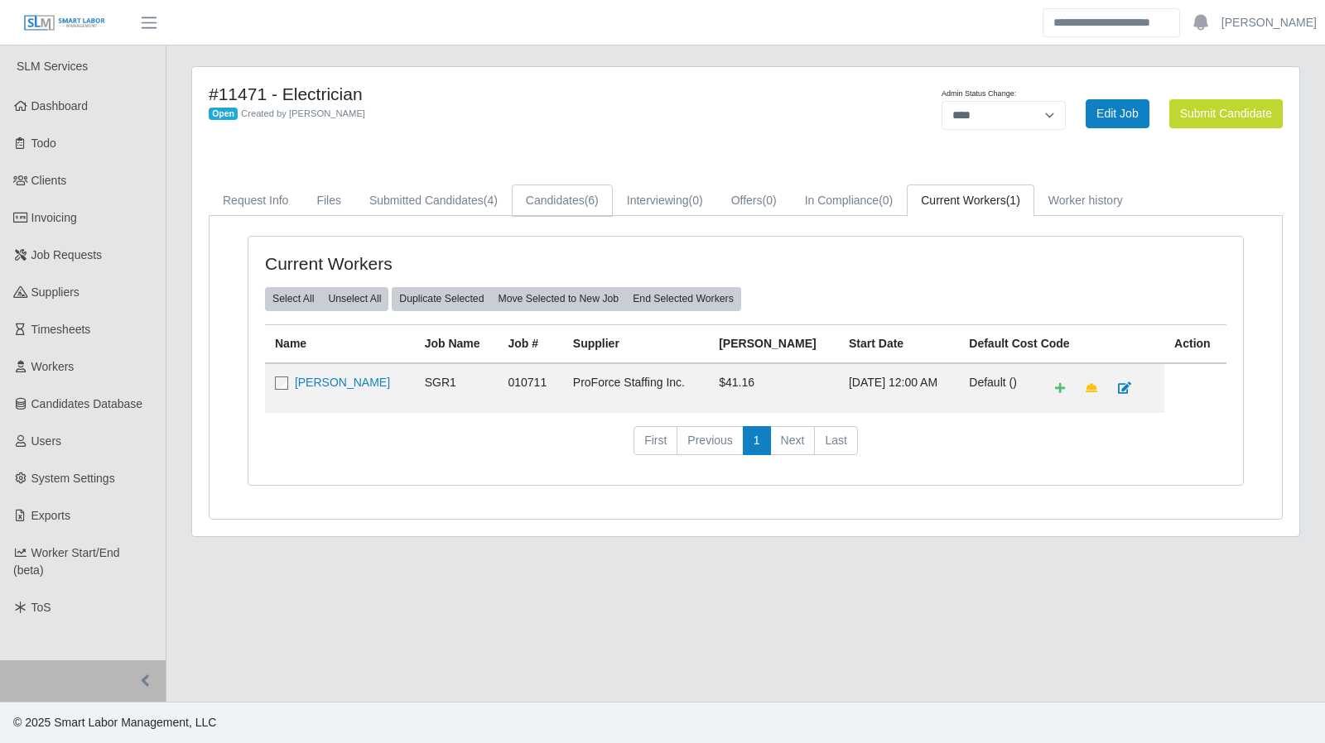
click at [547, 206] on link "Candidates (6)" at bounding box center [562, 201] width 101 height 32
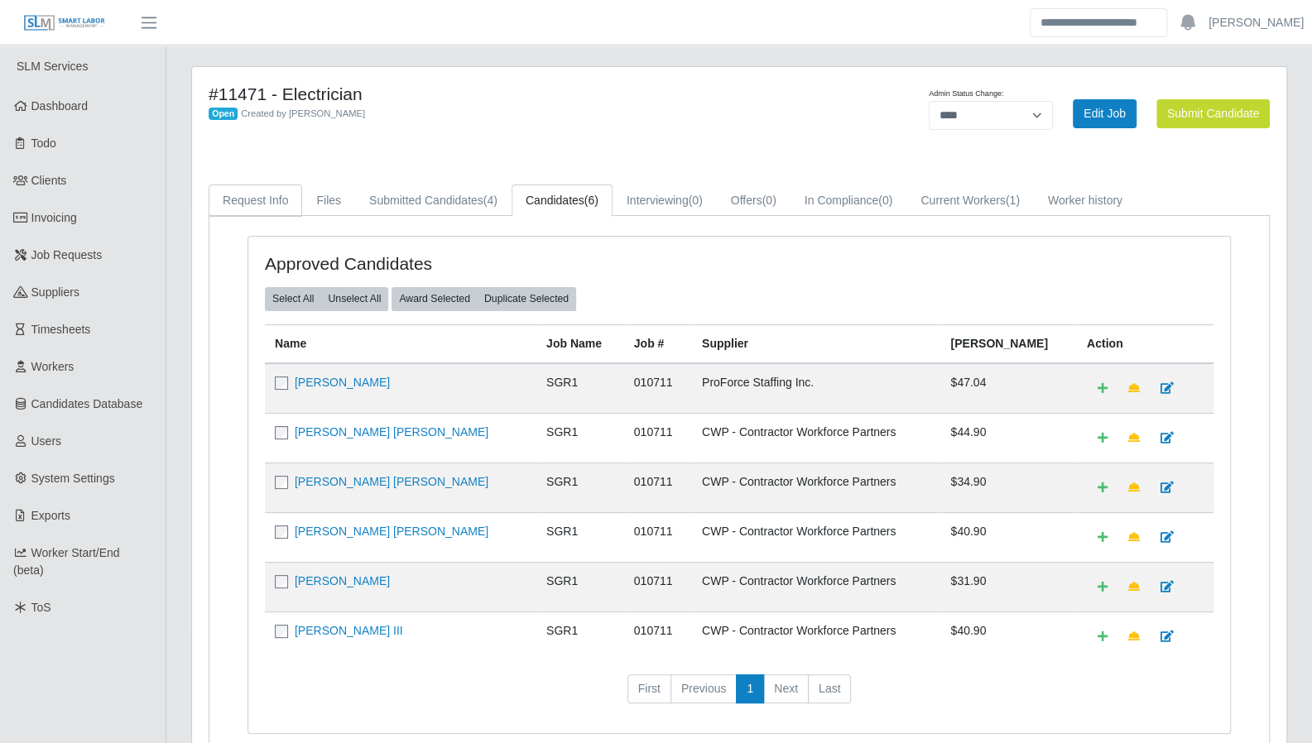
click at [262, 197] on link "Request Info" at bounding box center [256, 201] width 94 height 32
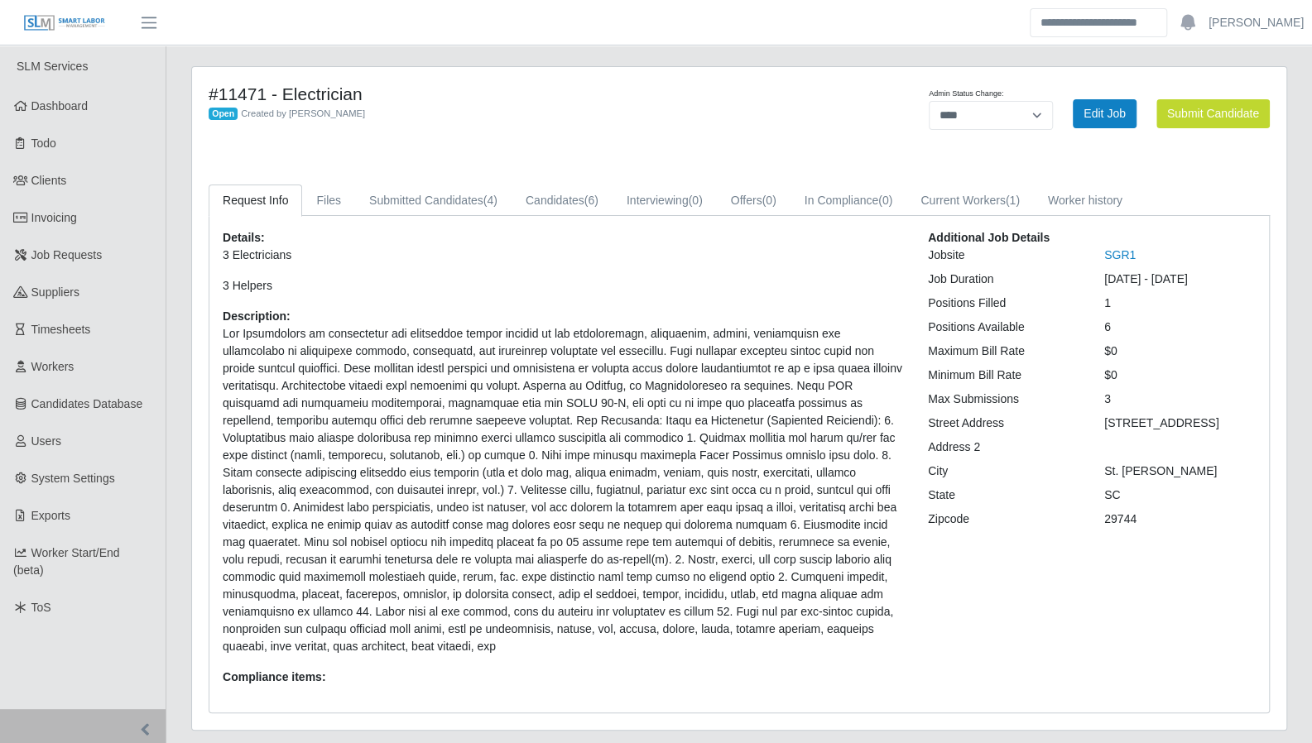
drag, startPoint x: 661, startPoint y: 322, endPoint x: 533, endPoint y: 271, distance: 137.4
click at [661, 322] on div "Details: 3 Electricians 3 Helpers Description: Compliance items:" at bounding box center [562, 464] width 705 height 470
click at [43, 109] on span "Dashboard" at bounding box center [59, 105] width 57 height 13
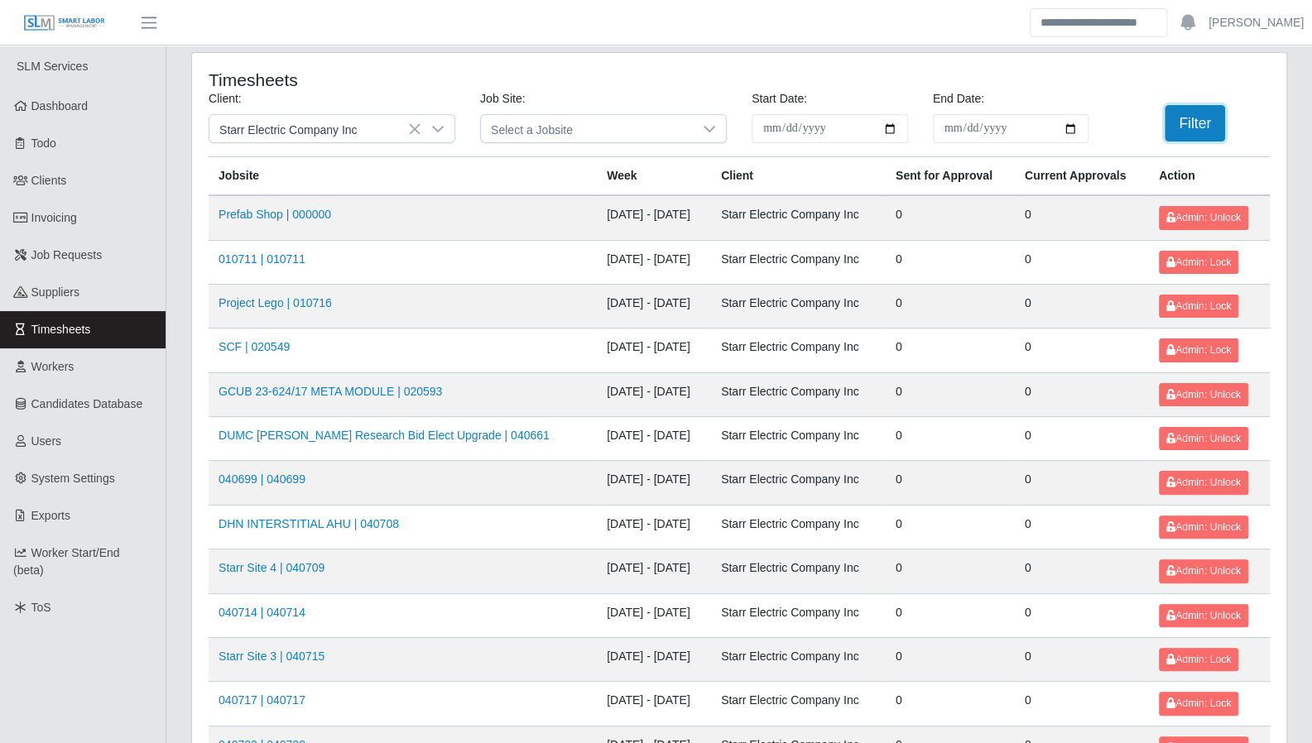
drag, startPoint x: 1198, startPoint y: 132, endPoint x: 35, endPoint y: 44, distance: 1166.5
click at [1198, 132] on button "Filter" at bounding box center [1195, 123] width 60 height 36
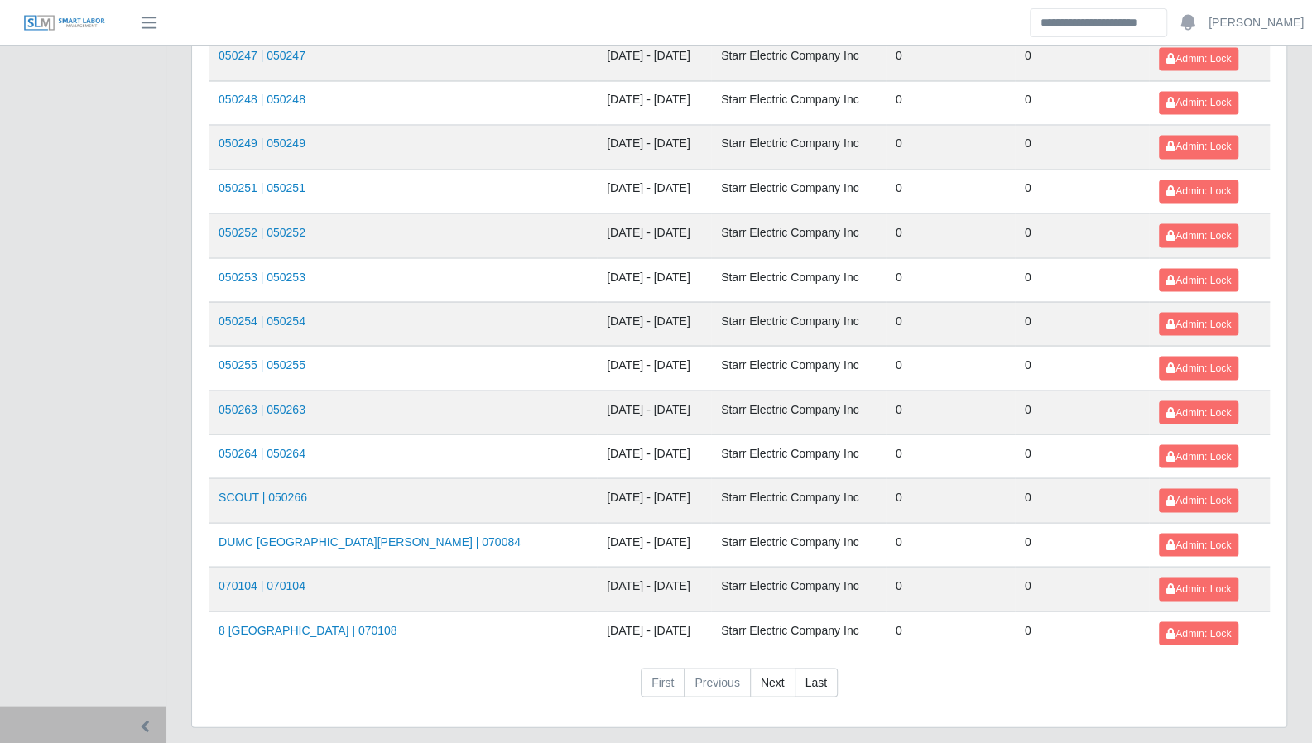
scroll to position [1754, 0]
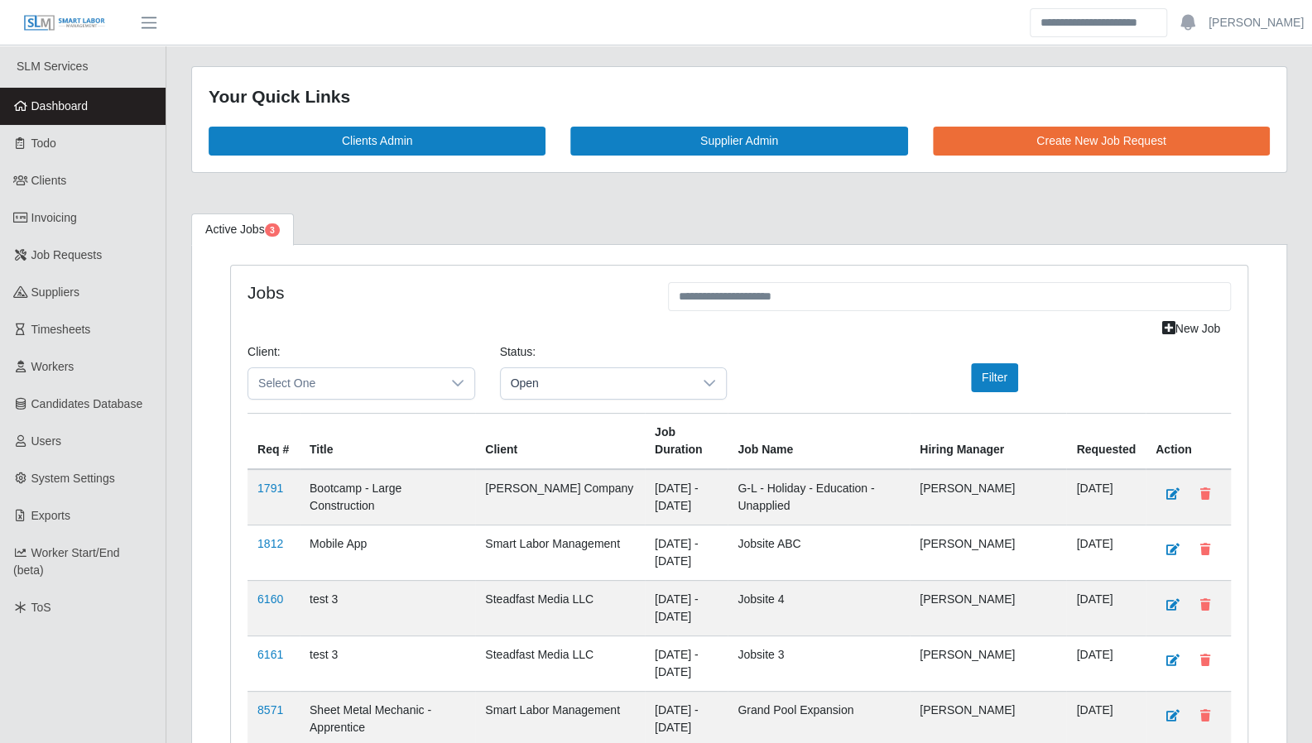
click at [564, 388] on span "Open" at bounding box center [597, 383] width 193 height 31
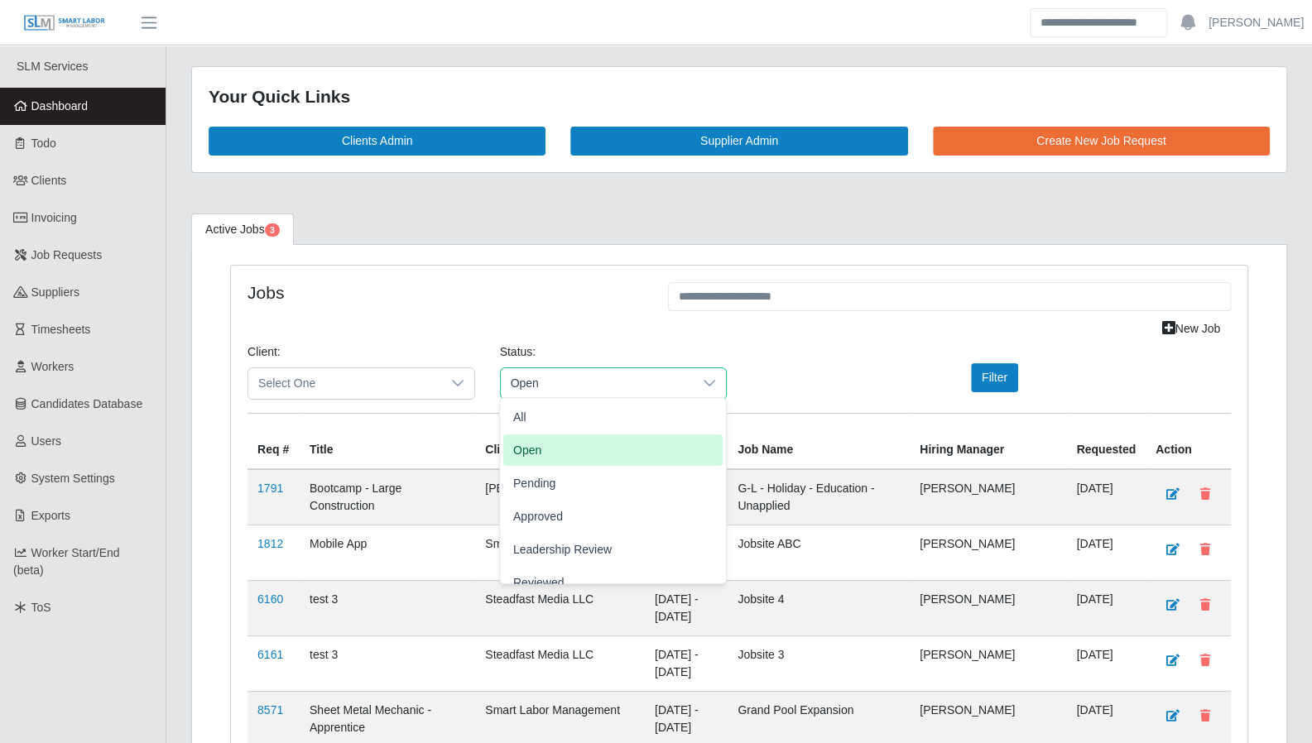
click at [551, 477] on span "Pending" at bounding box center [534, 482] width 42 height 17
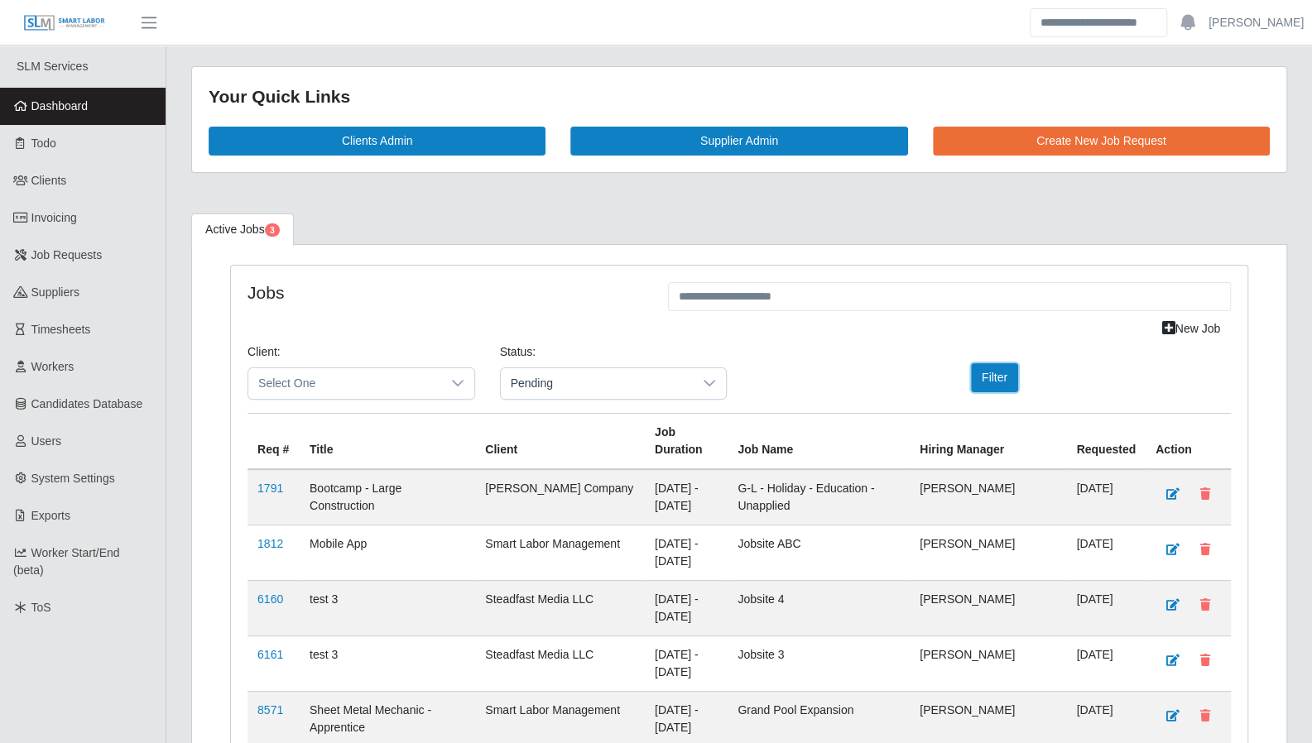
click at [995, 378] on button "Filter" at bounding box center [994, 377] width 47 height 29
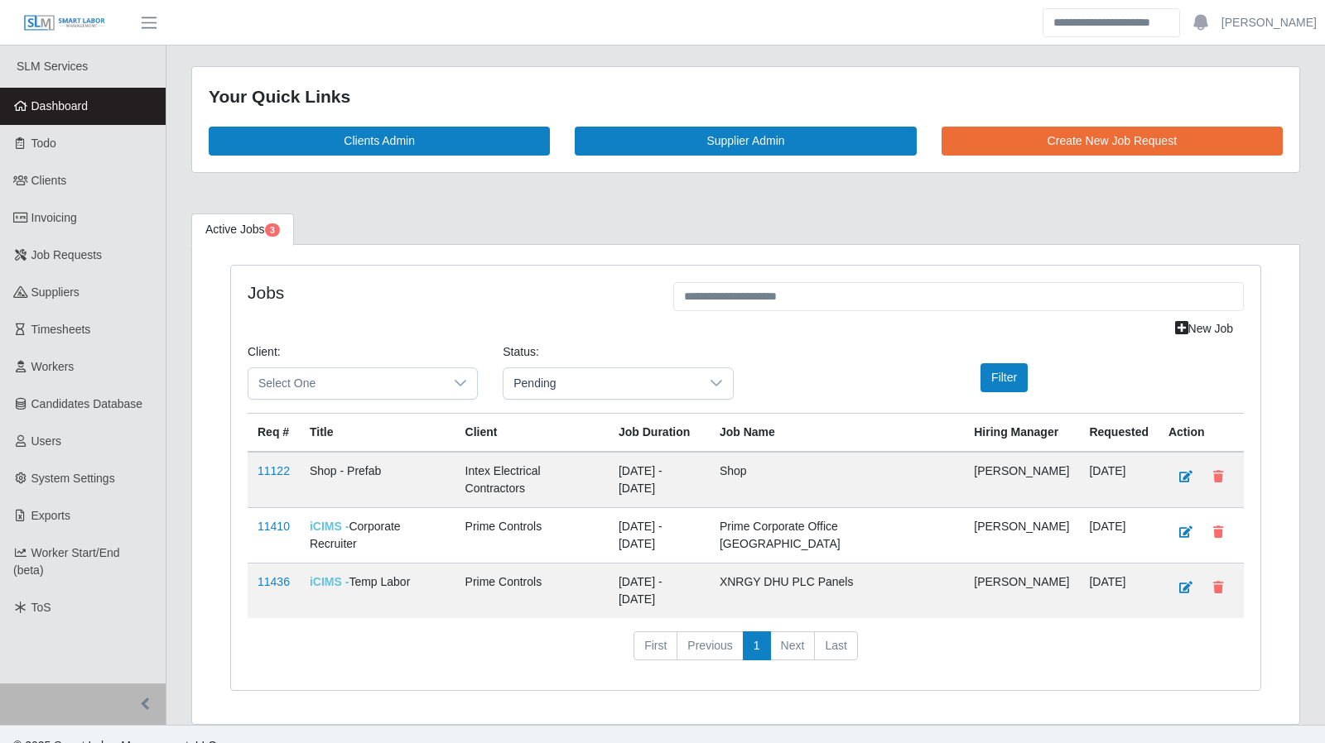
click at [277, 575] on link "11436" at bounding box center [273, 581] width 32 height 13
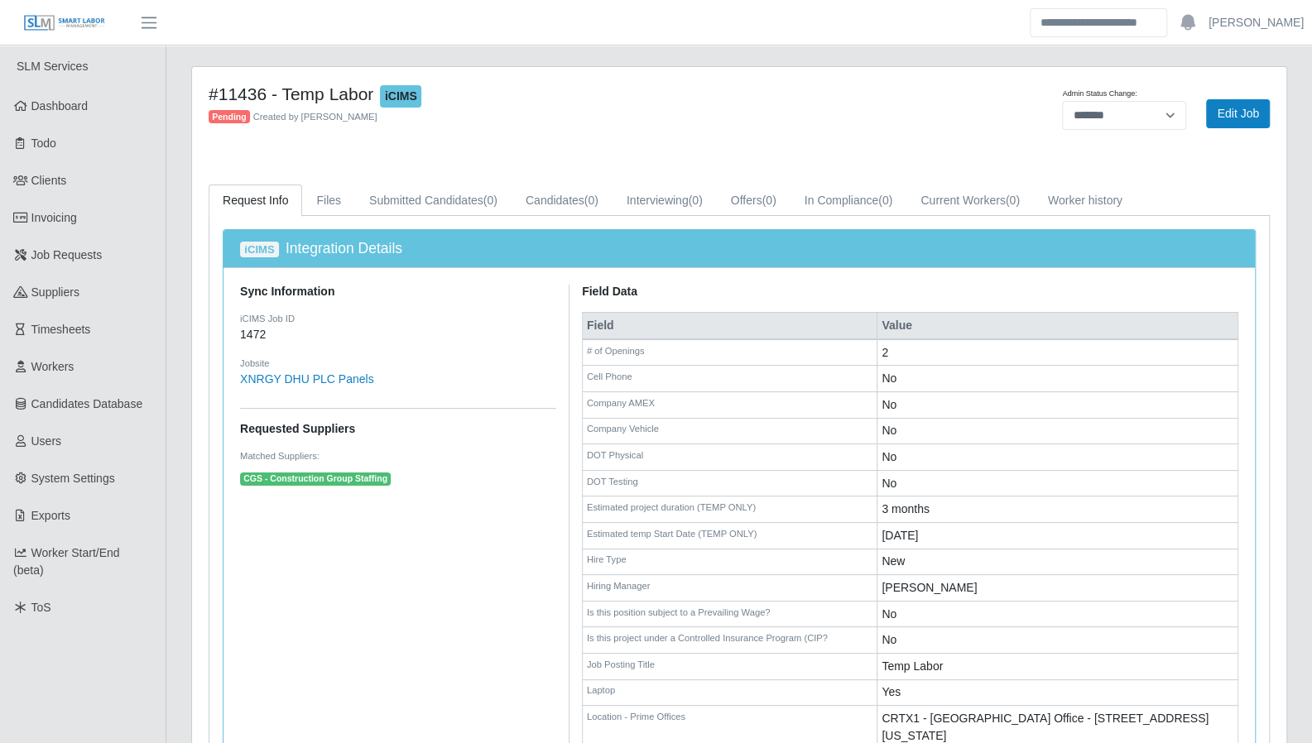
click at [55, 118] on link "Dashboard" at bounding box center [83, 106] width 166 height 37
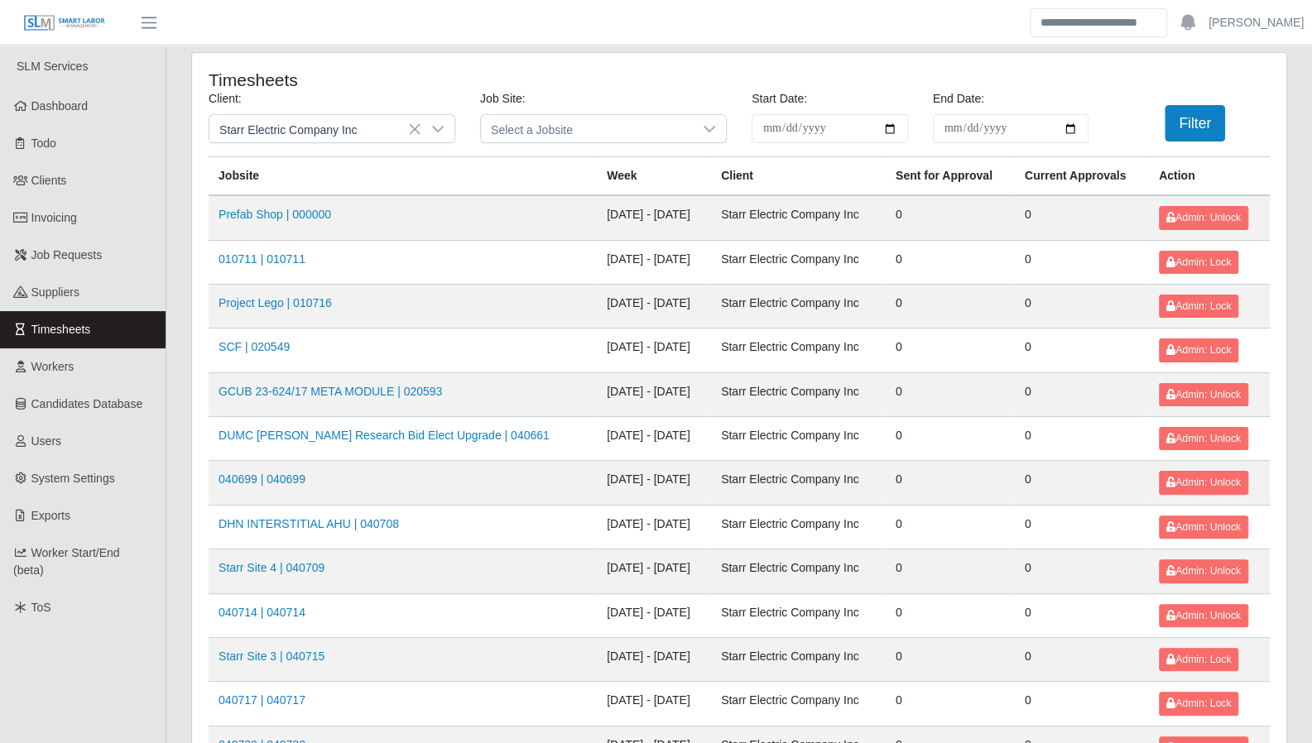
click at [437, 125] on icon at bounding box center [437, 129] width 13 height 13
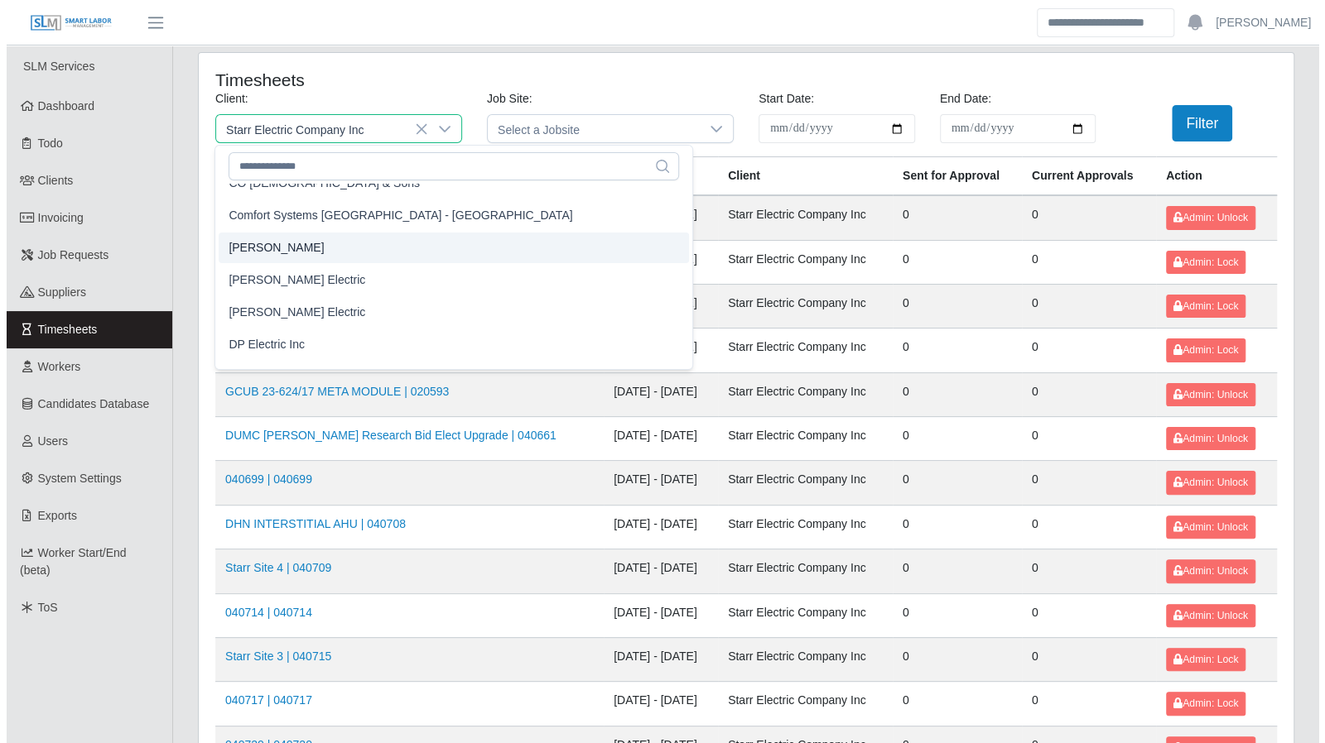
scroll to position [538, 0]
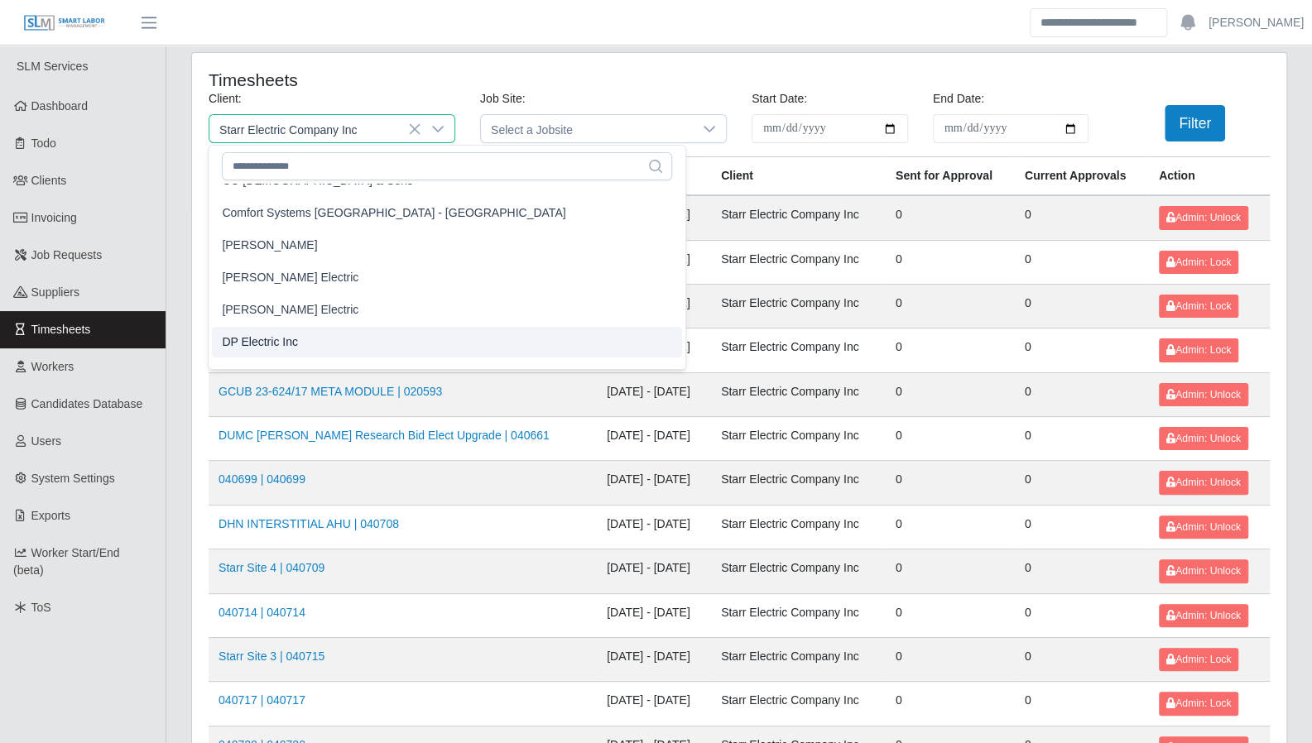
click at [328, 330] on li "DP Electric Inc" at bounding box center [447, 342] width 470 height 31
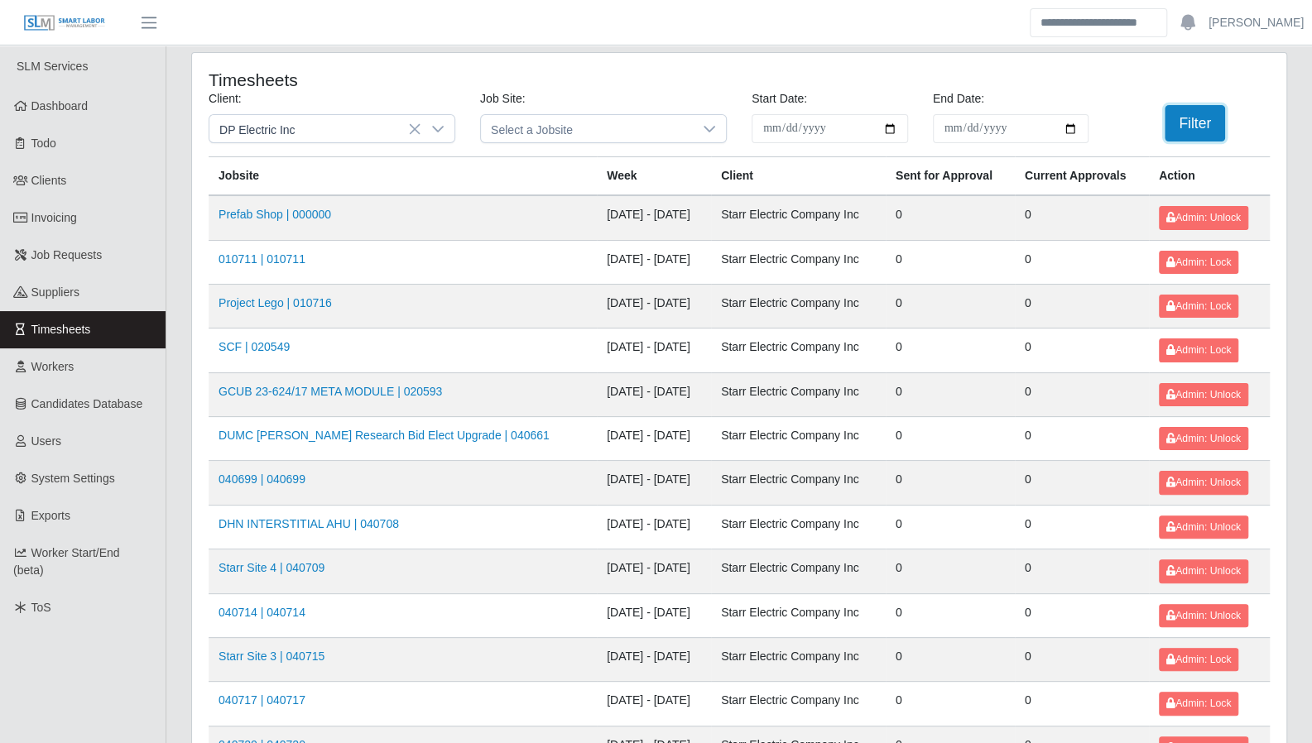
click at [1204, 126] on button "Filter" at bounding box center [1195, 123] width 60 height 36
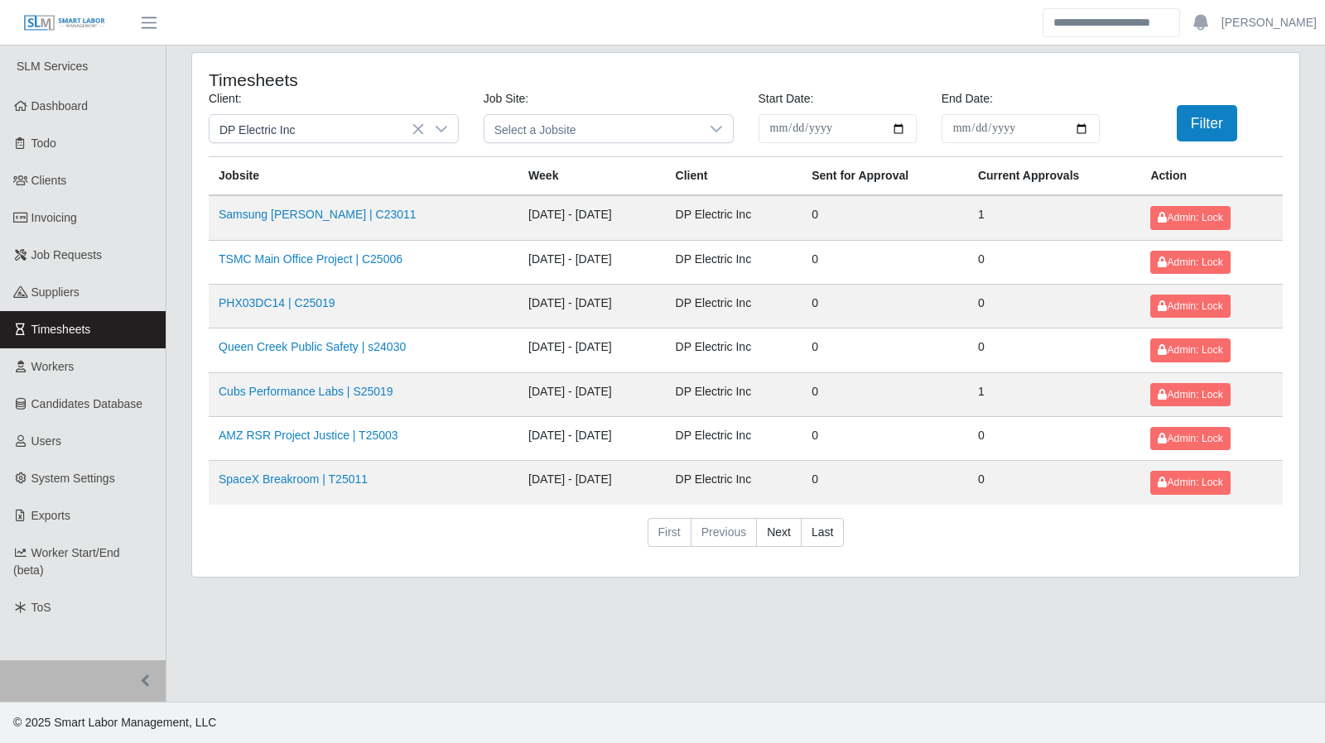
click at [78, 101] on span "Dashboard" at bounding box center [59, 105] width 57 height 13
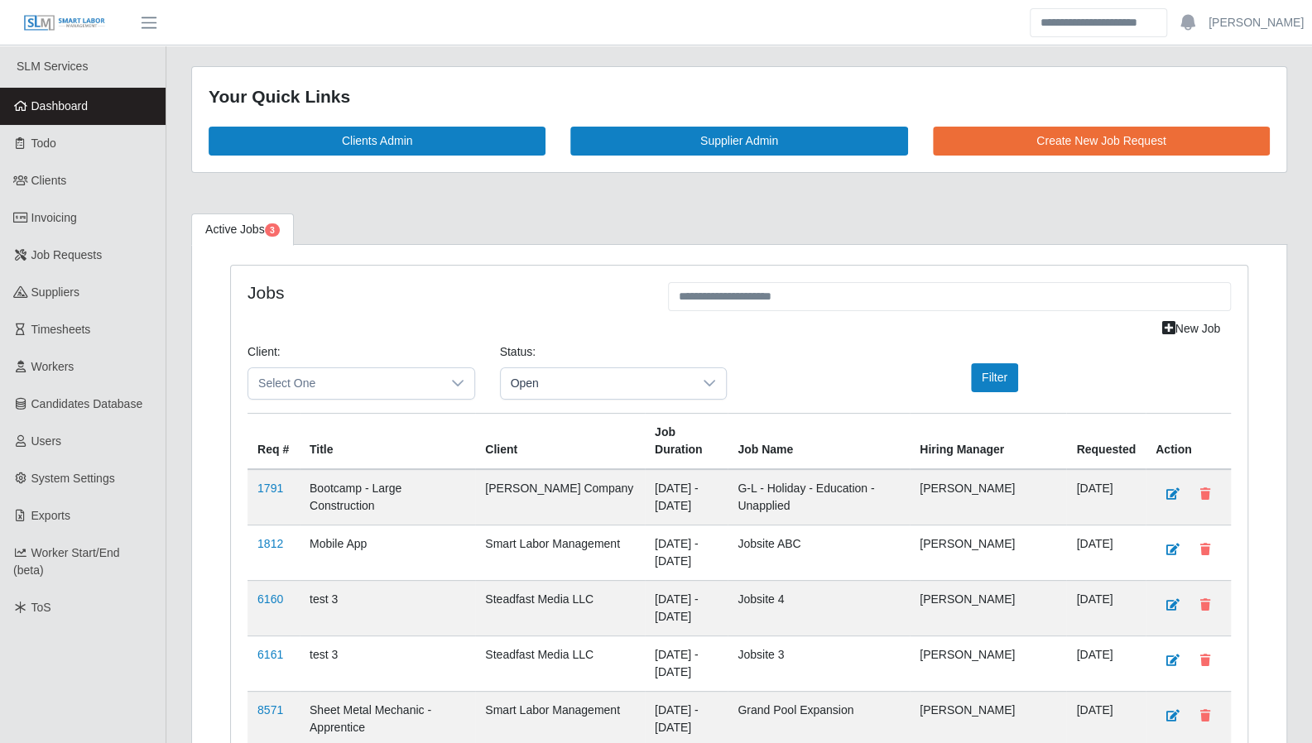
click at [60, 142] on link "Todo" at bounding box center [83, 143] width 166 height 37
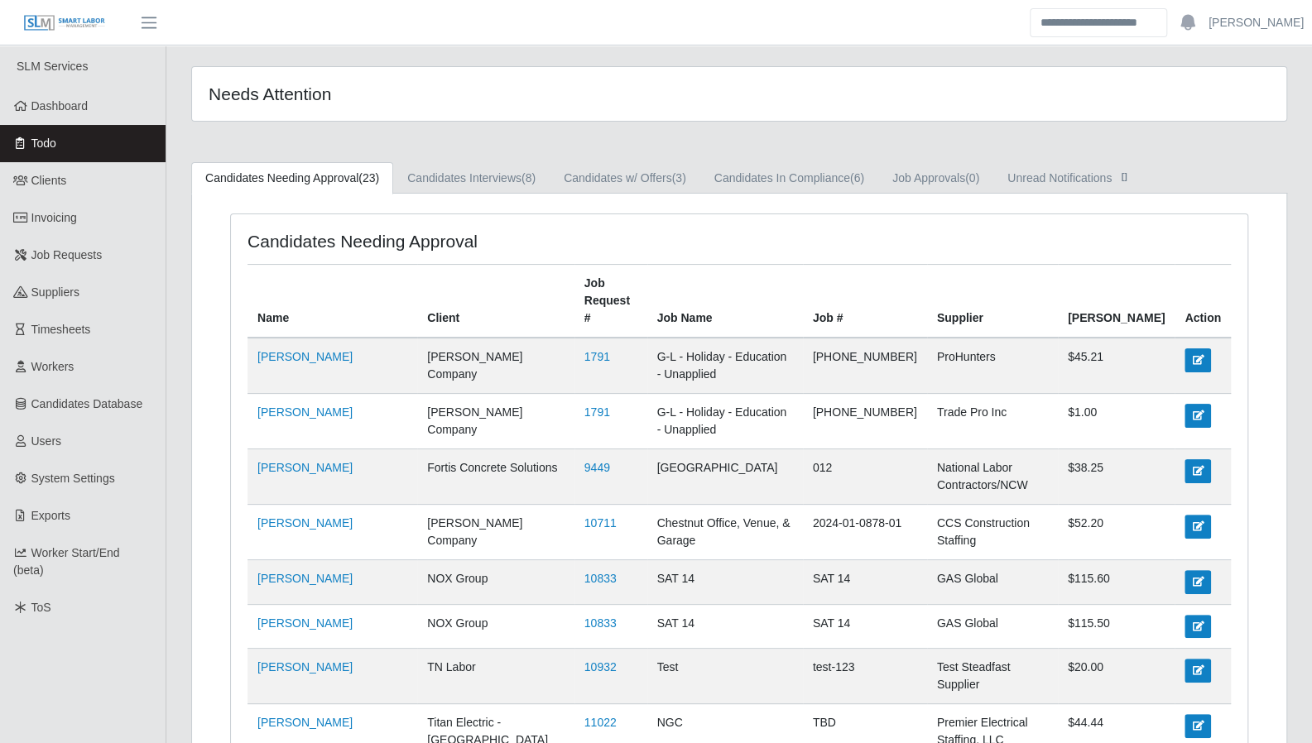
click at [71, 111] on span "Dashboard" at bounding box center [59, 105] width 57 height 13
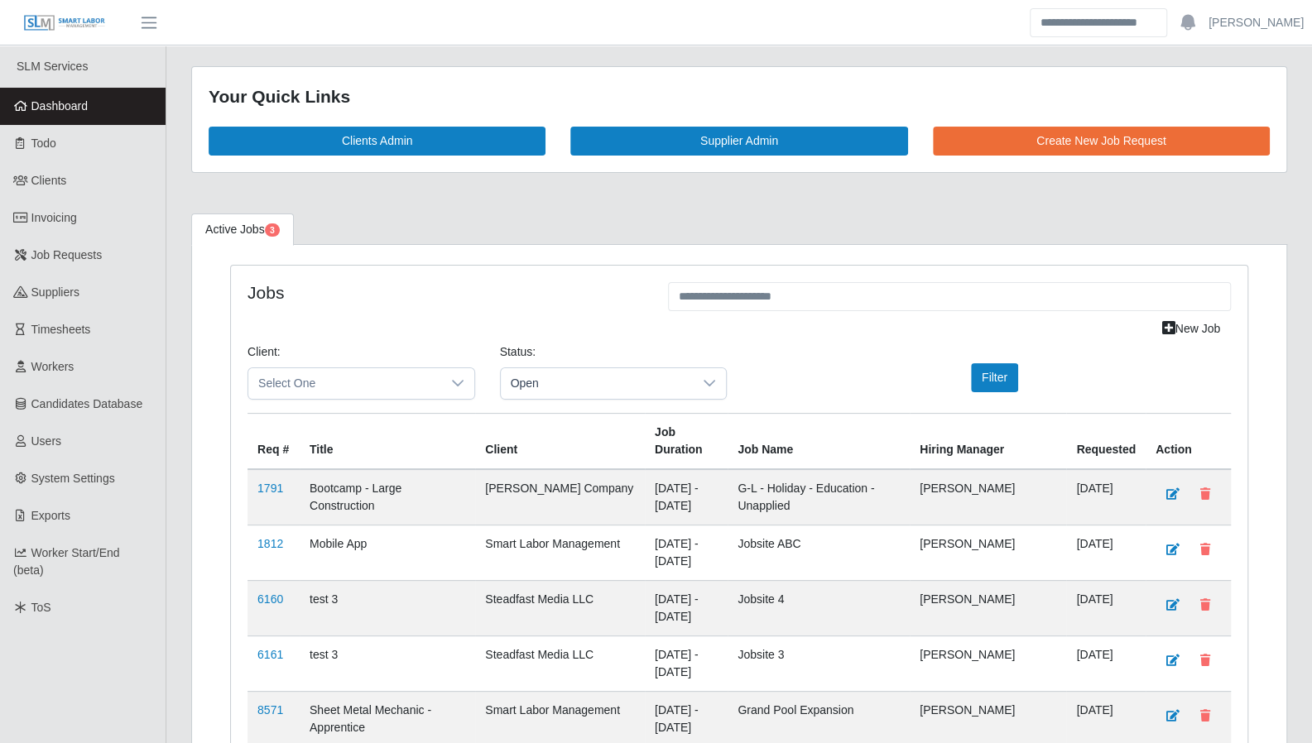
click at [565, 386] on span "Open" at bounding box center [597, 383] width 193 height 31
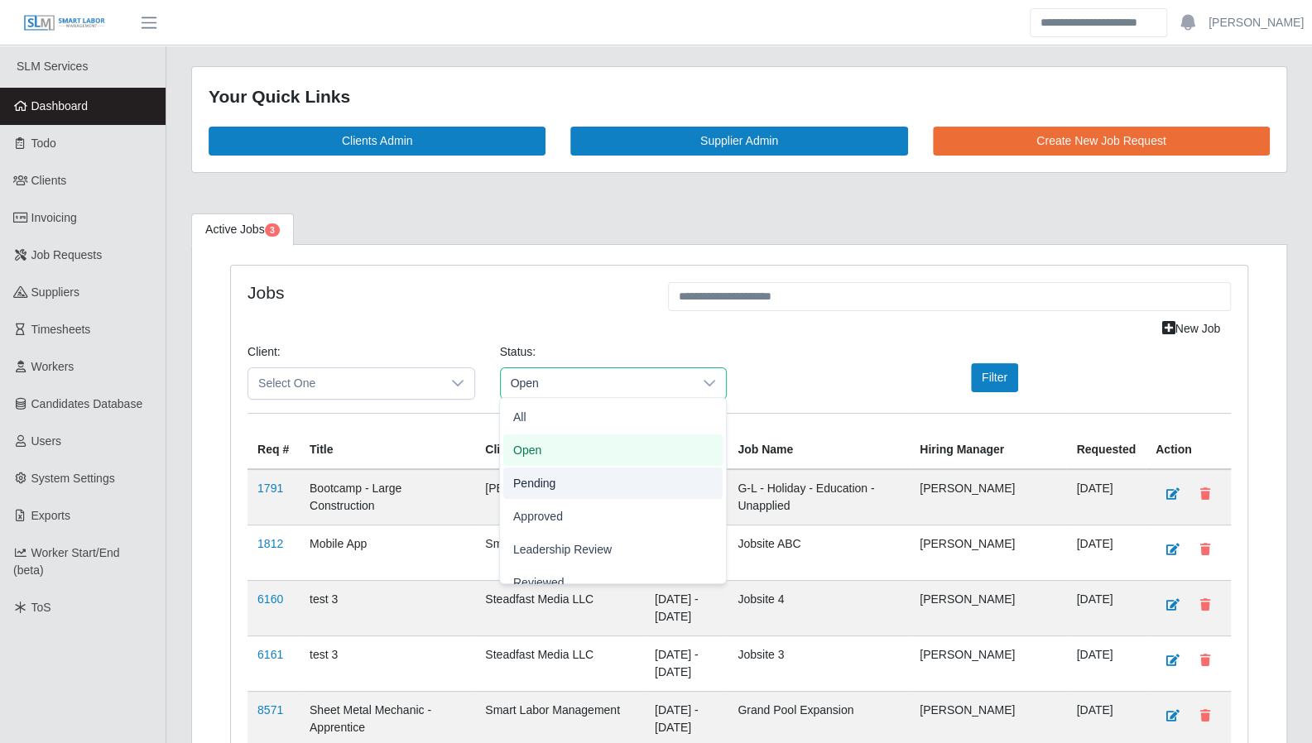
click at [581, 486] on li "Pending" at bounding box center [612, 483] width 219 height 31
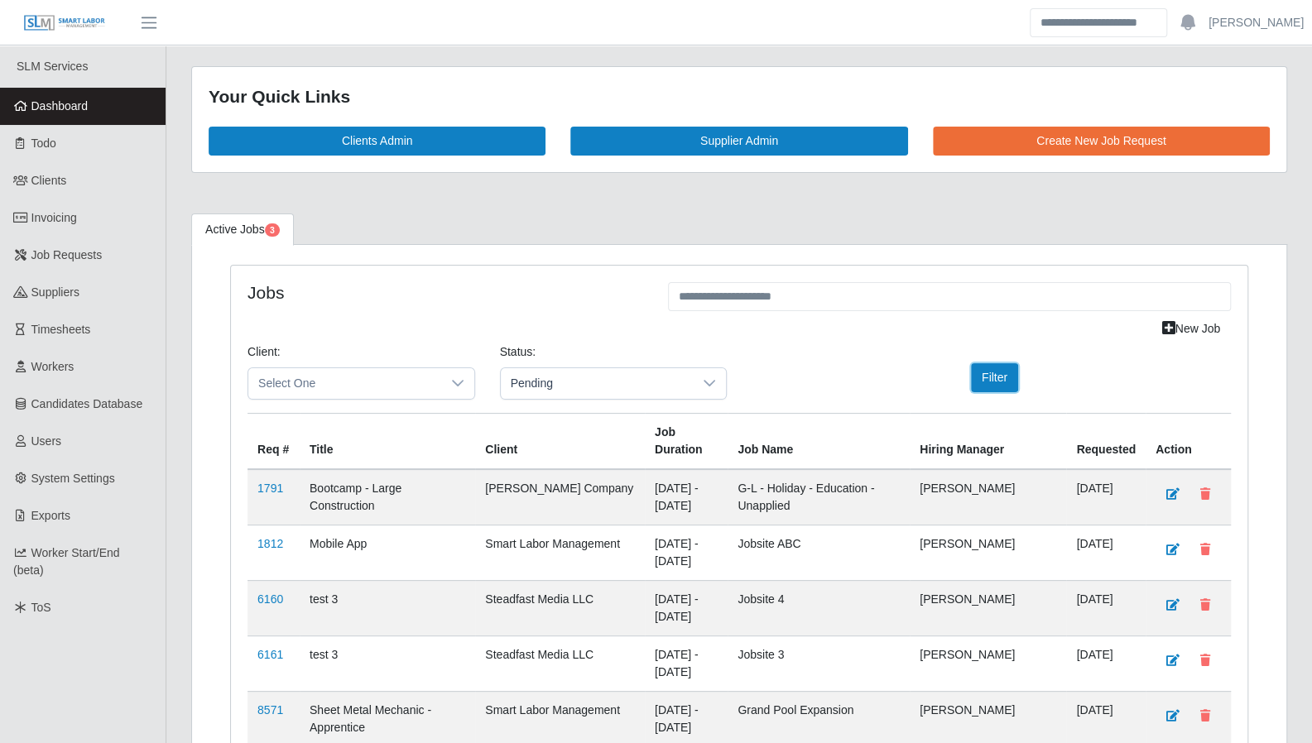
click at [984, 374] on button "Filter" at bounding box center [994, 377] width 47 height 29
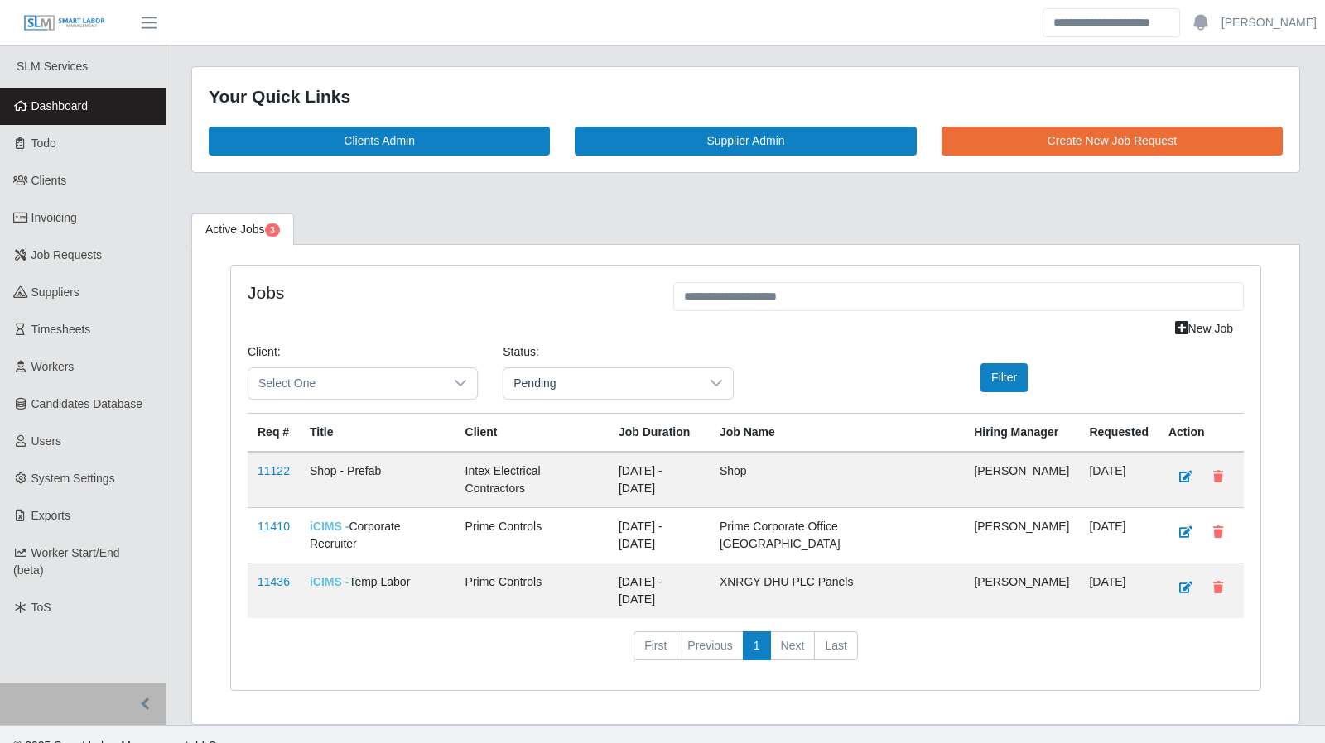
click at [61, 112] on span "Dashboard" at bounding box center [59, 105] width 57 height 13
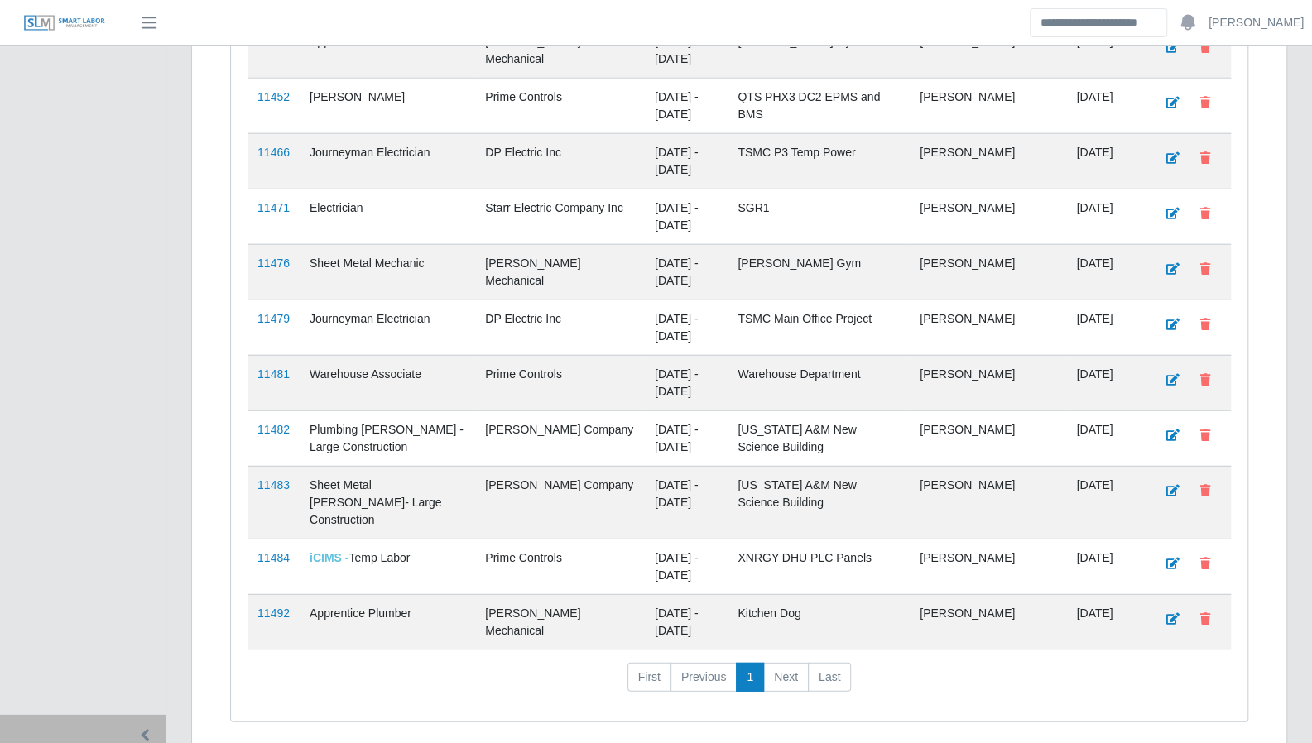
scroll to position [2557, 0]
click at [272, 550] on link "11484" at bounding box center [273, 556] width 32 height 13
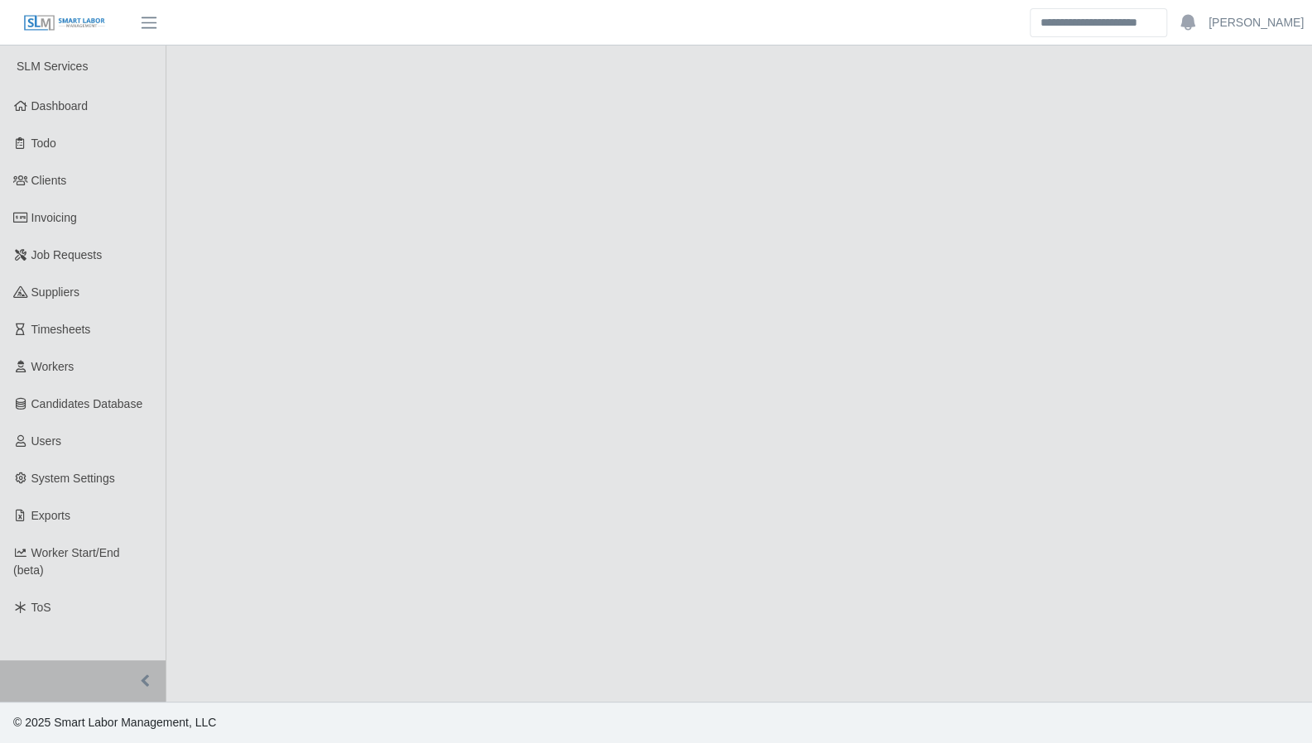
select select "****"
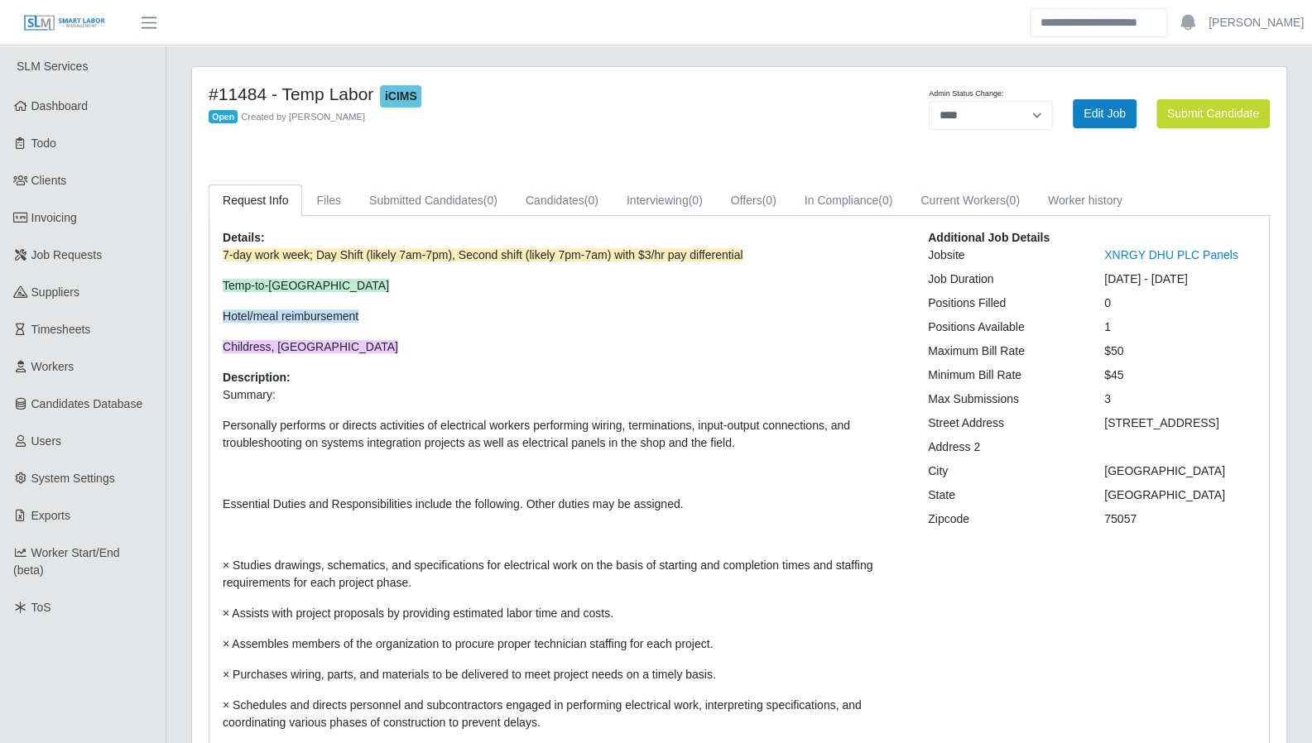
click at [75, 115] on link "Dashboard" at bounding box center [83, 106] width 166 height 37
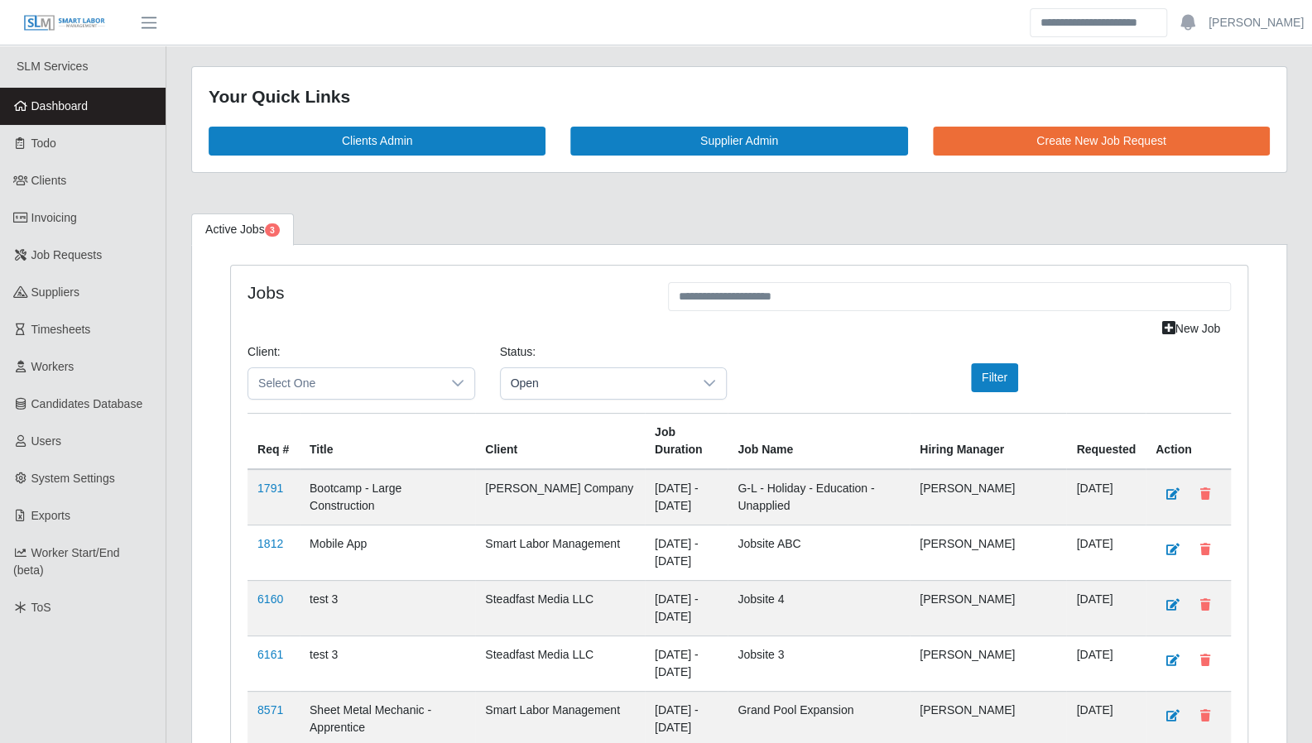
click at [530, 375] on span "Open" at bounding box center [597, 383] width 193 height 31
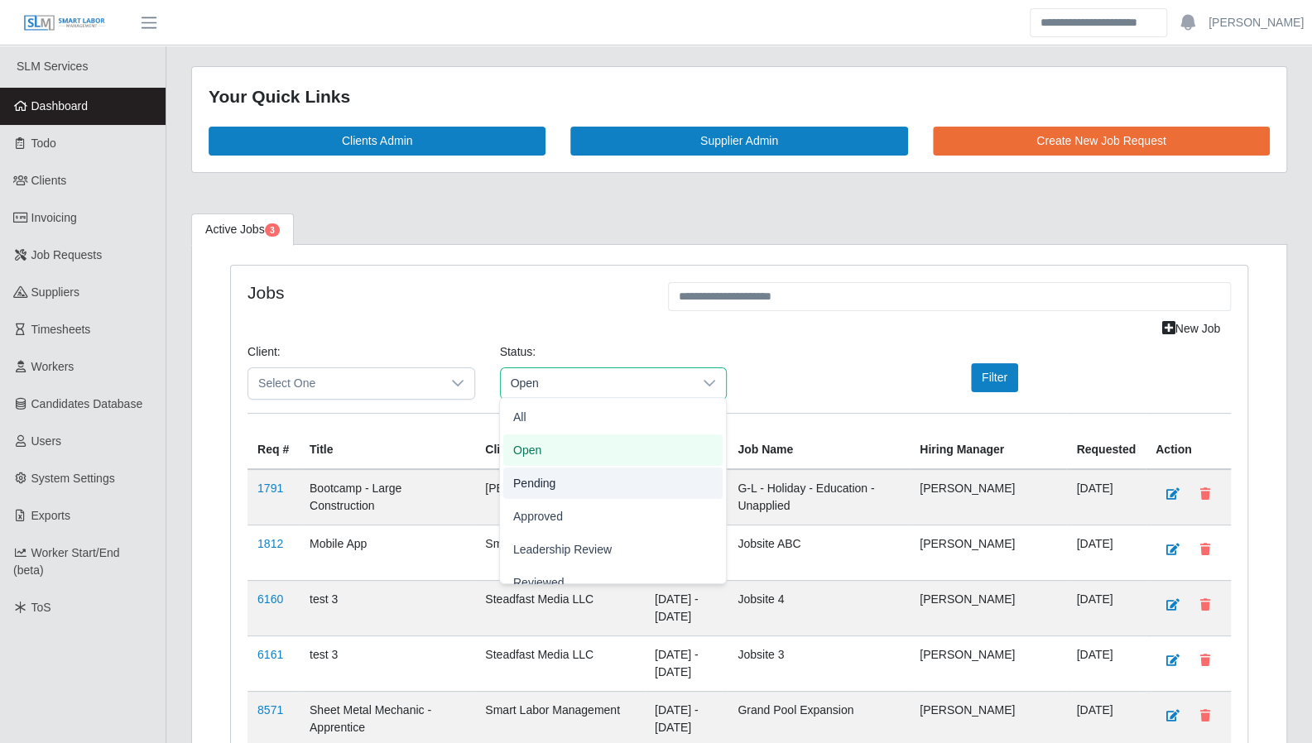
click at [555, 474] on li "Pending" at bounding box center [612, 483] width 219 height 31
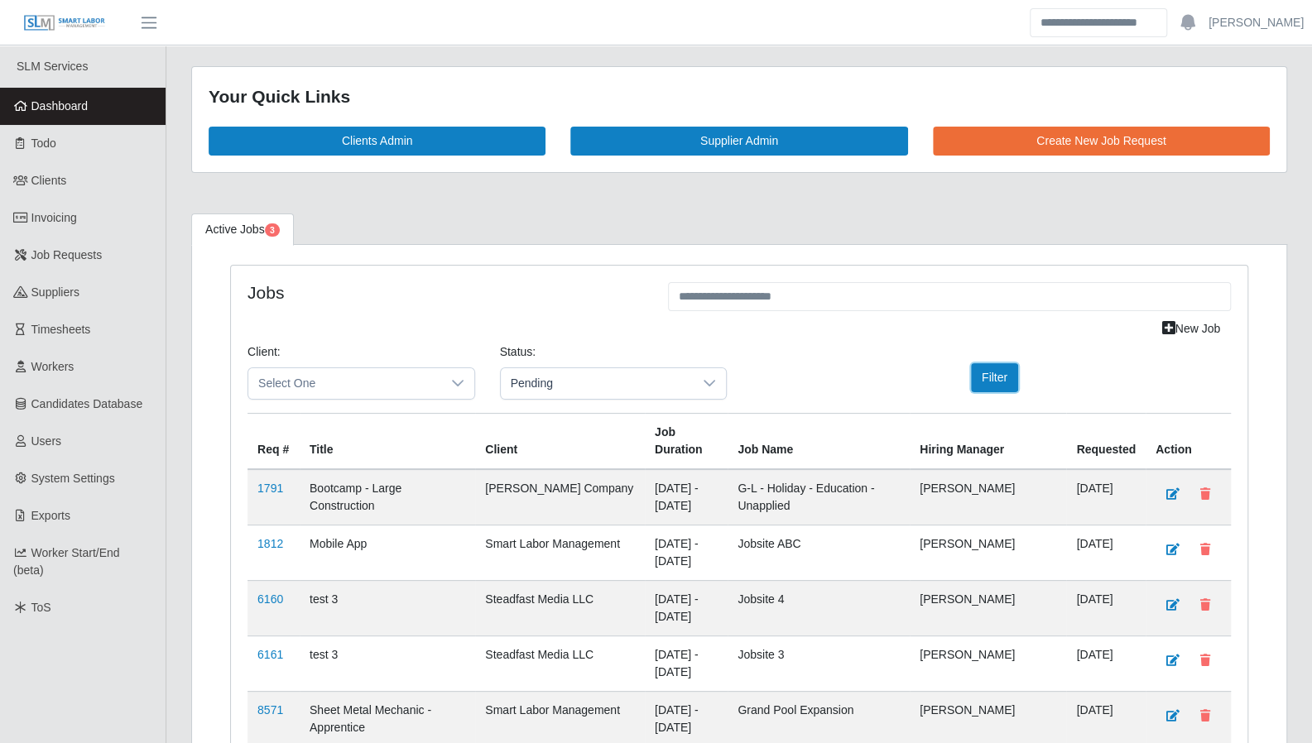
click at [989, 383] on button "Filter" at bounding box center [994, 377] width 47 height 29
